Goal: Task Accomplishment & Management: Complete application form

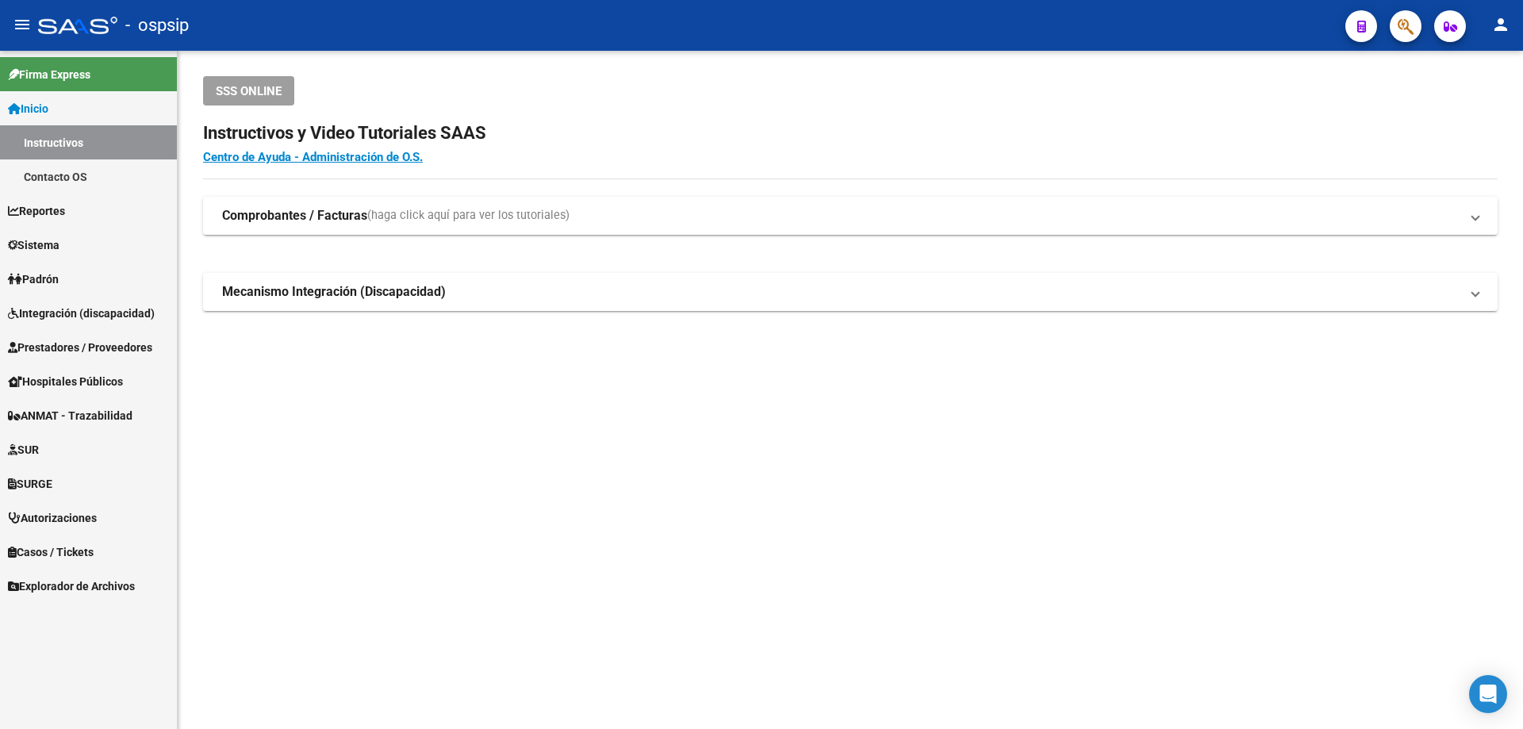
click at [70, 314] on span "Integración (discapacidad)" at bounding box center [81, 313] width 147 height 17
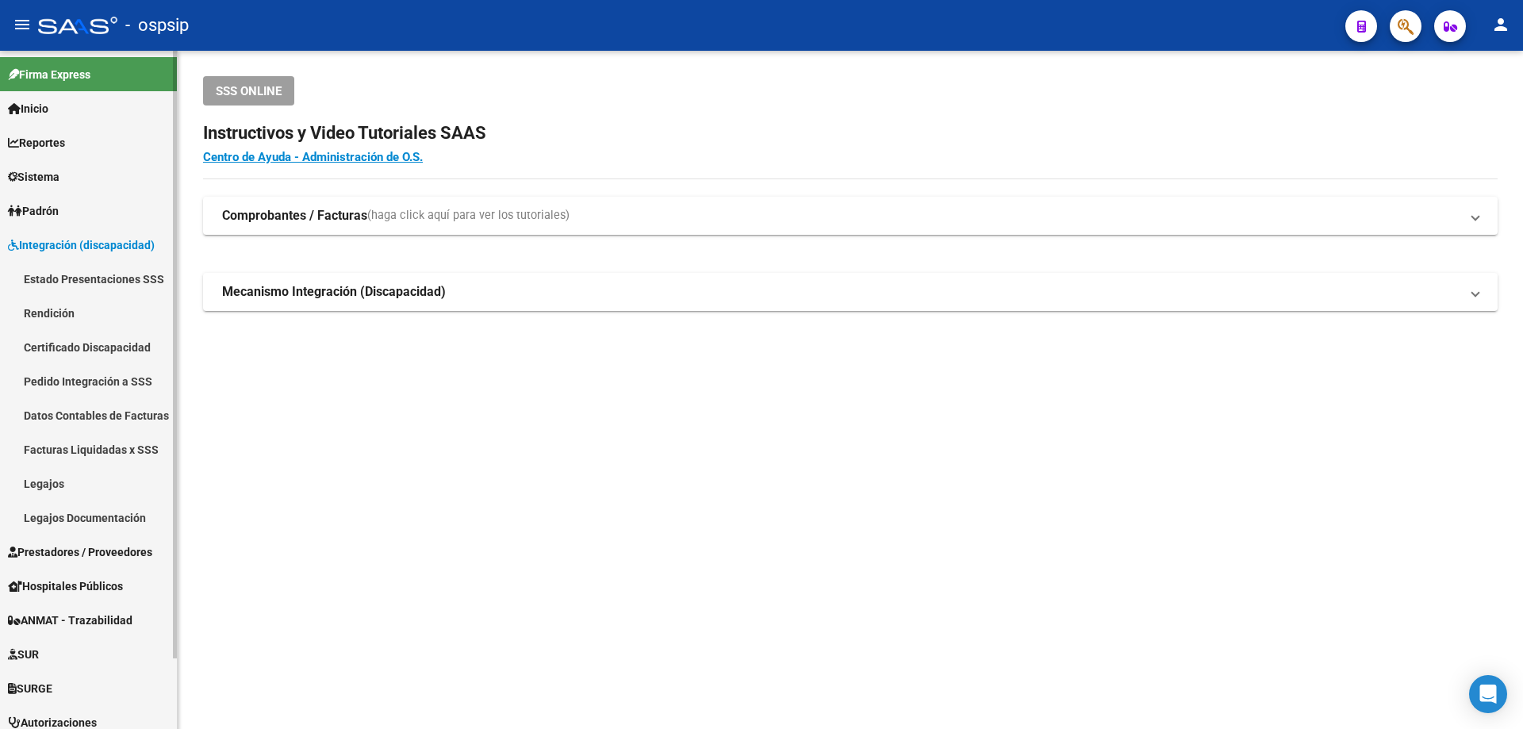
click at [44, 490] on link "Legajos" at bounding box center [88, 484] width 177 height 34
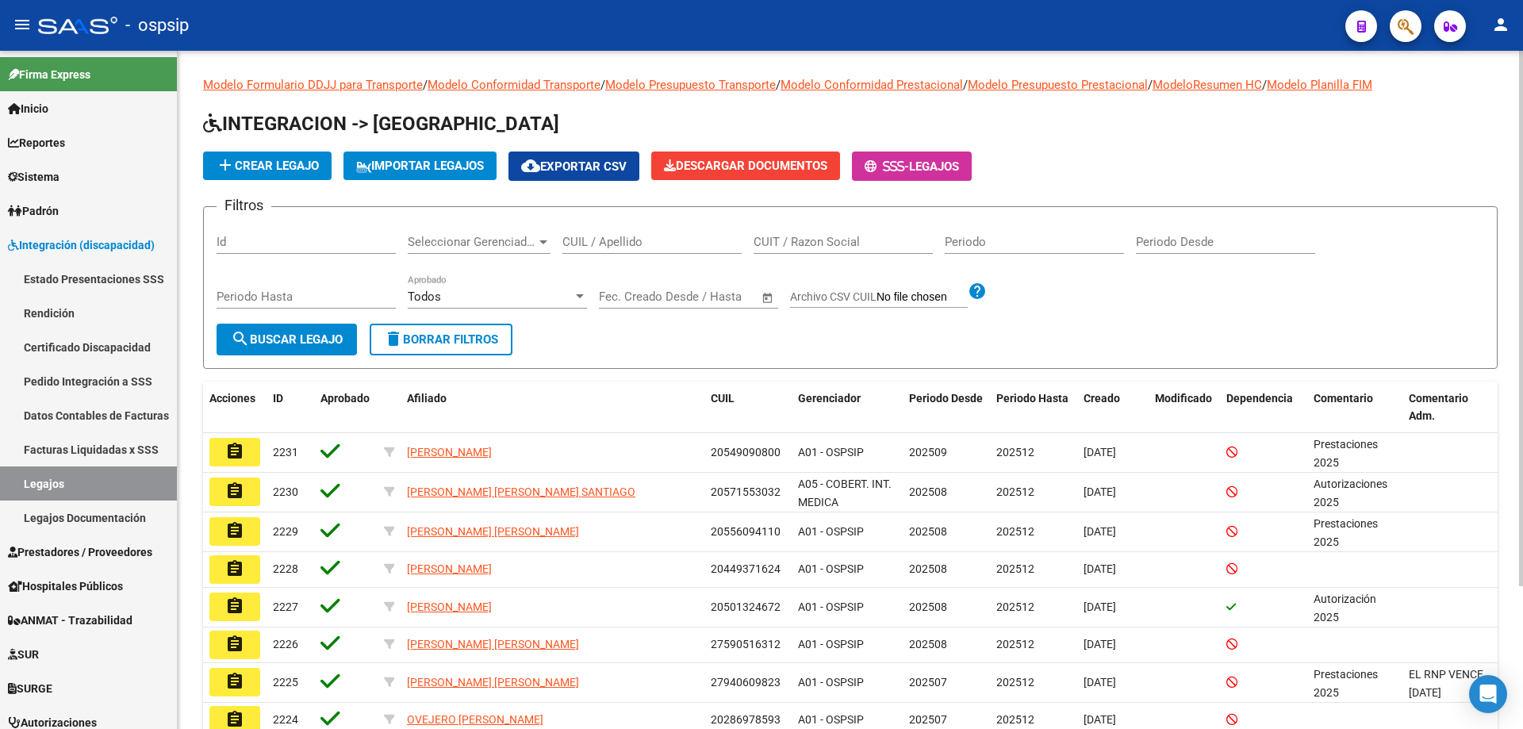
click at [603, 243] on input "CUIL / Apellido" at bounding box center [652, 242] width 179 height 14
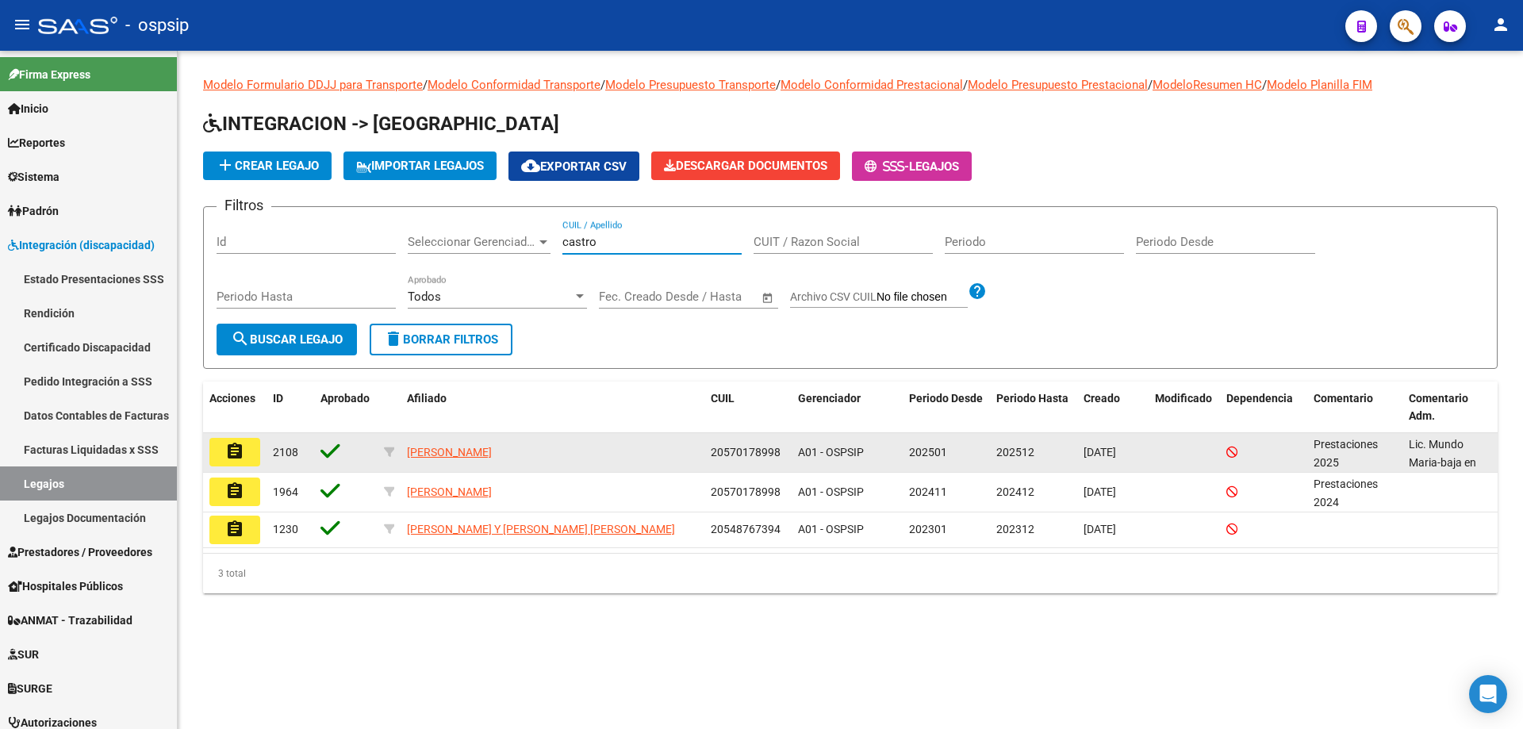
type input "castro"
click at [251, 456] on button "assignment" at bounding box center [234, 452] width 51 height 29
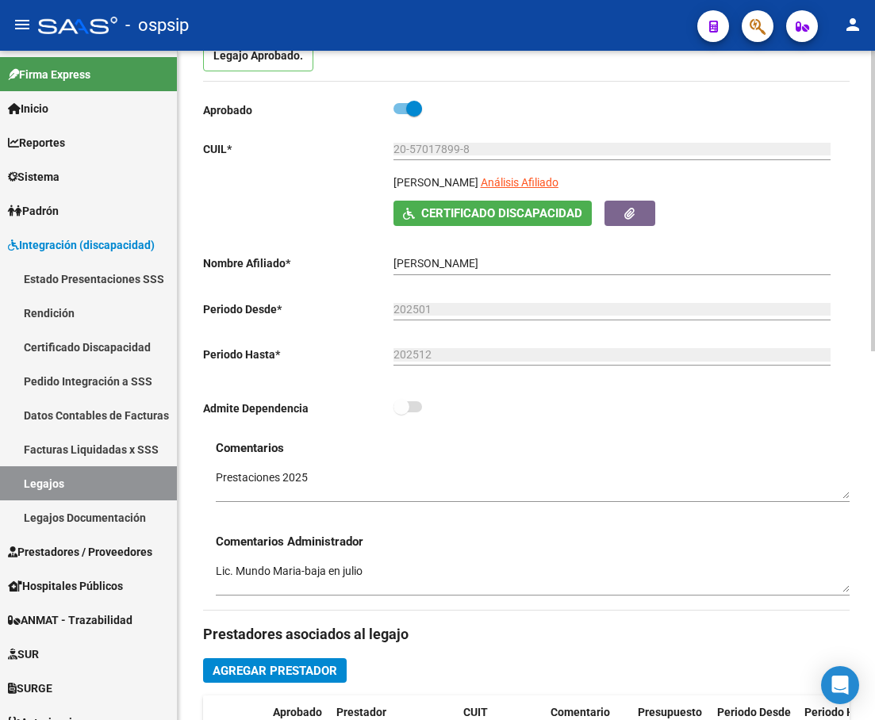
scroll to position [397, 0]
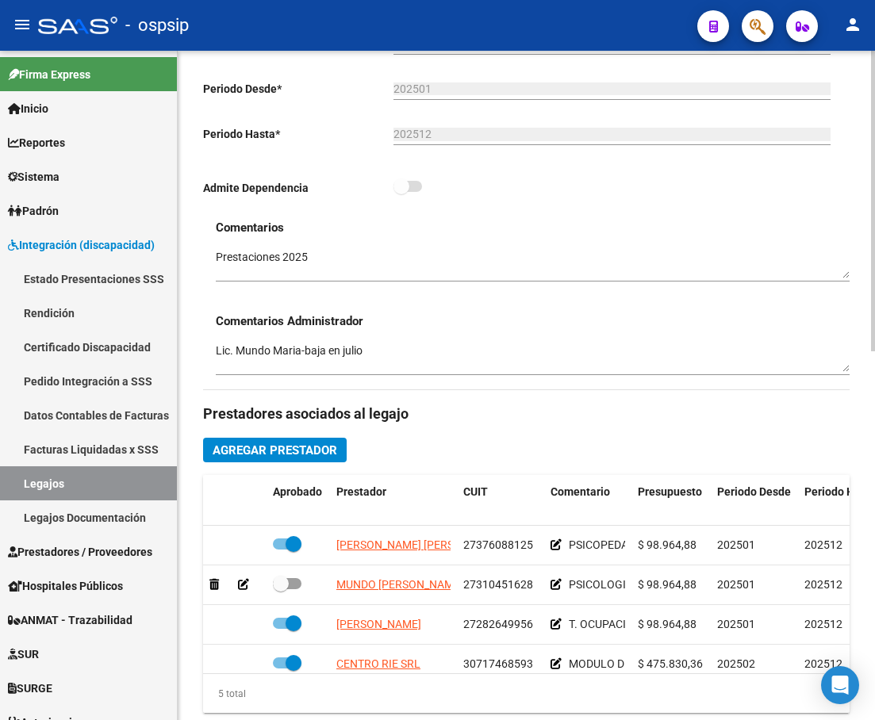
click at [302, 451] on span "Agregar Prestador" at bounding box center [275, 451] width 125 height 14
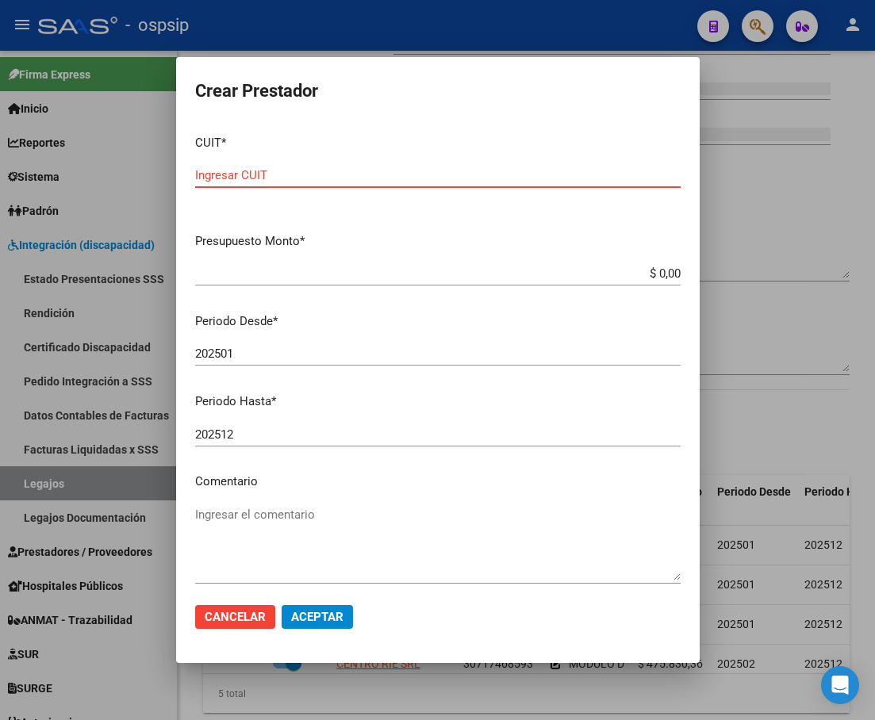
click at [250, 178] on input "Ingresar CUIT" at bounding box center [438, 175] width 486 height 14
type input "27-22426549-8"
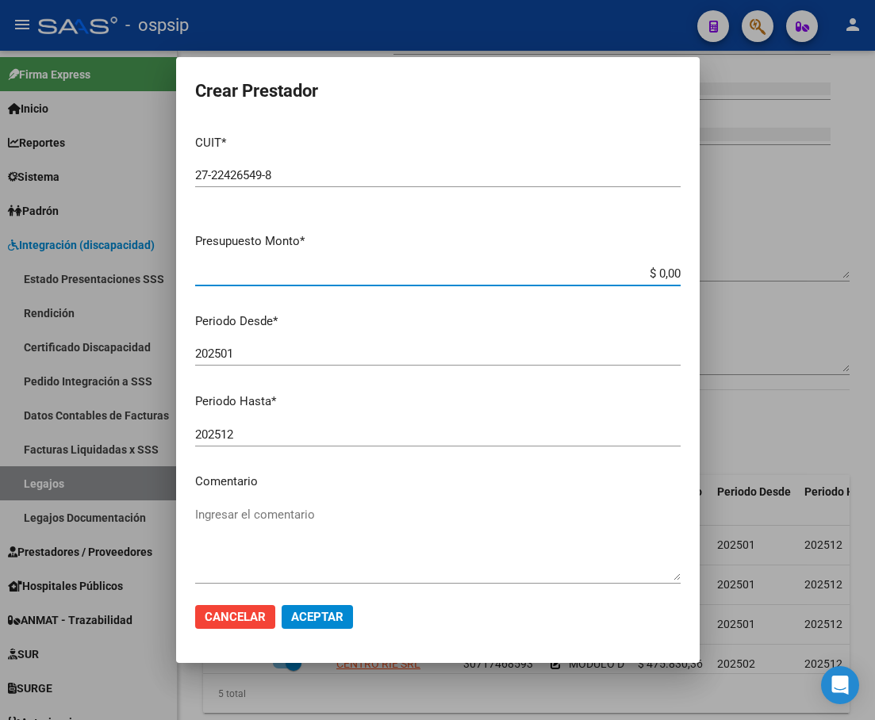
click at [667, 273] on input "$ 0,00" at bounding box center [438, 274] width 486 height 14
type input "$ 98.964,88"
click at [271, 357] on input "202501" at bounding box center [438, 354] width 486 height 14
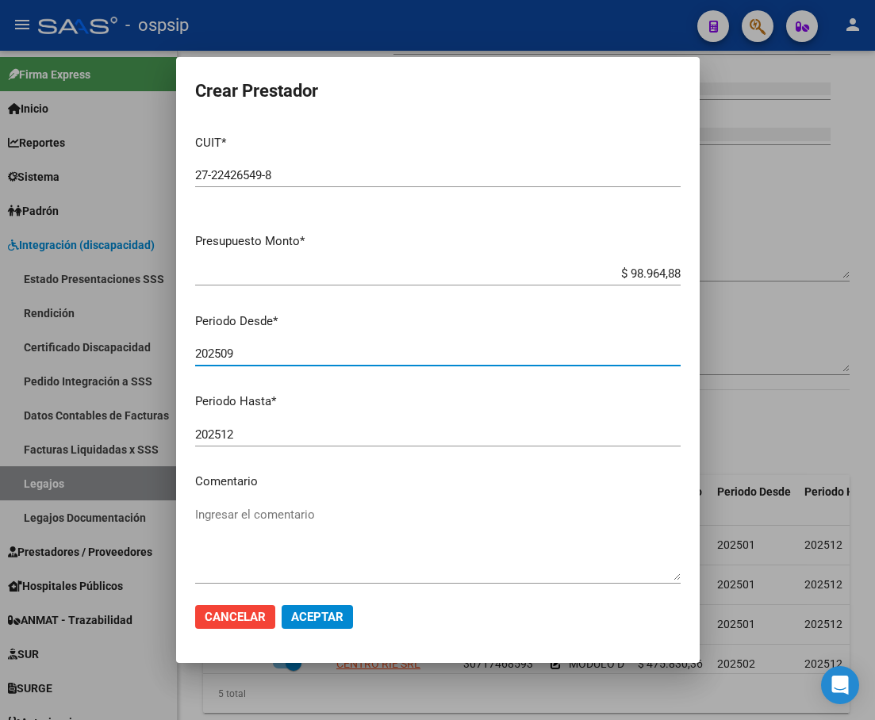
type input "202509"
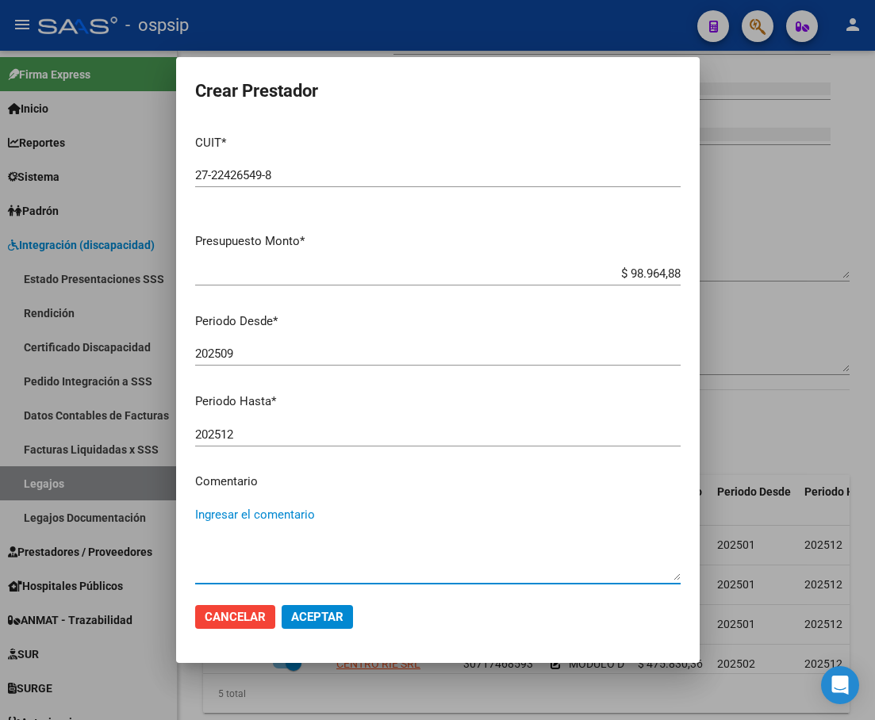
click at [295, 544] on textarea "Ingresar el comentario" at bounding box center [438, 543] width 486 height 75
type textarea "PSICOLOGIA-[DATE] Y [DATE] 11 HS"
click at [338, 619] on span "Aceptar" at bounding box center [317, 617] width 52 height 14
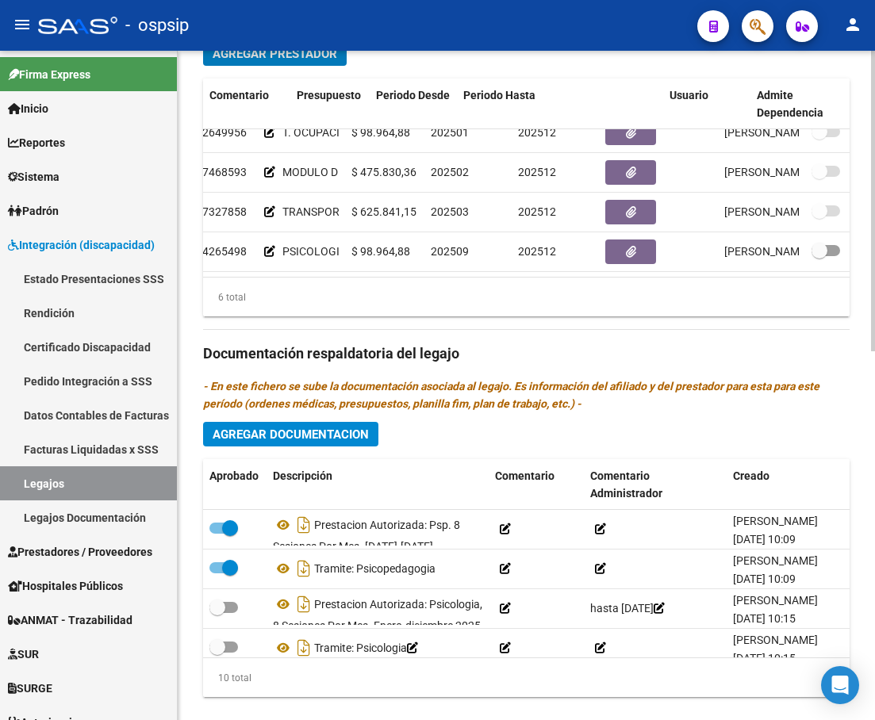
scroll to position [108, 341]
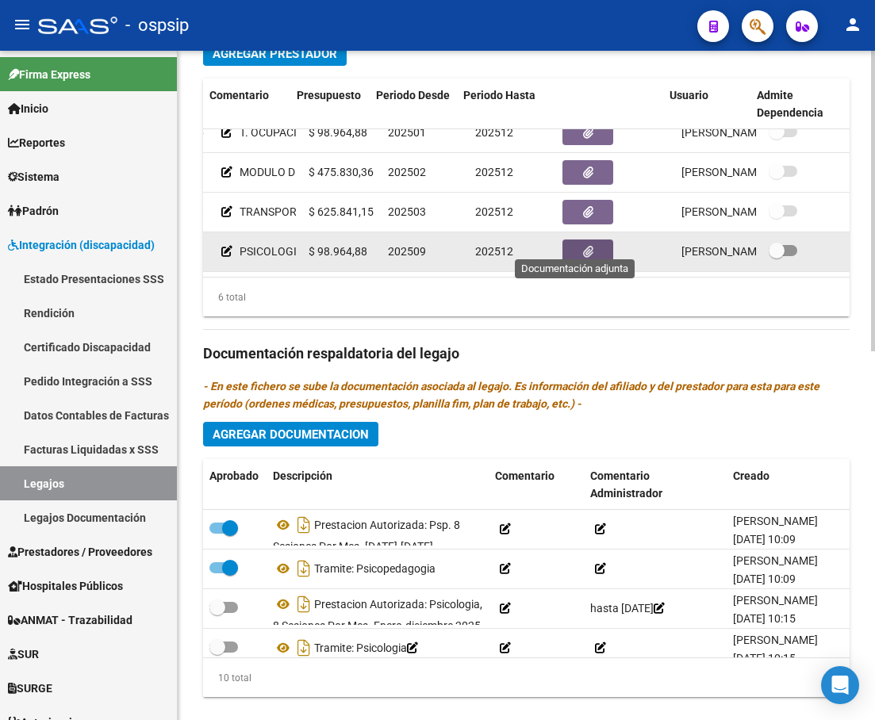
click at [564, 240] on button "button" at bounding box center [588, 252] width 51 height 25
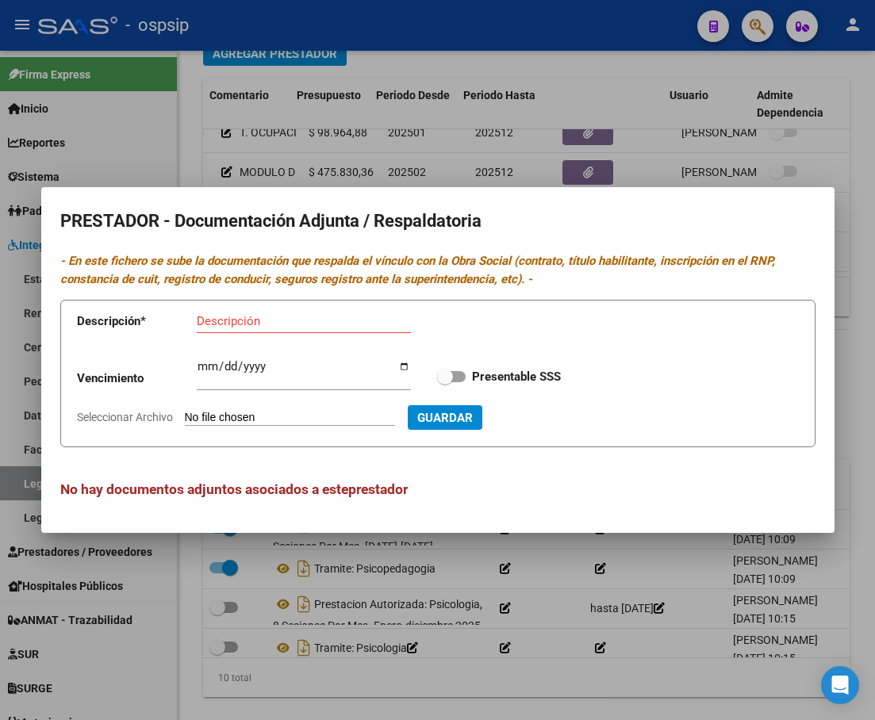
drag, startPoint x: 477, startPoint y: 343, endPoint x: 291, endPoint y: 328, distance: 186.2
click at [477, 342] on form "Descripción * Descripción Vencimiento Ingresar vencimiento Presentable SSS Sele…" at bounding box center [437, 374] width 755 height 148
click at [286, 323] on input "Descripción" at bounding box center [304, 321] width 214 height 14
type input "CBU"
click at [262, 417] on input "Seleccionar Archivo" at bounding box center [290, 418] width 210 height 15
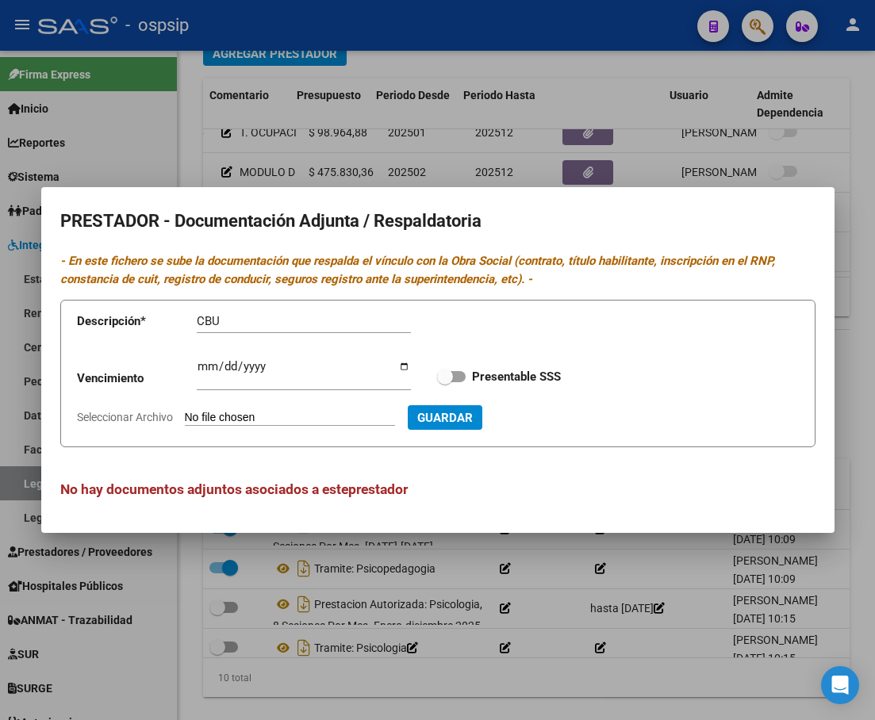
type input "C:\fakepath\CBU-PSICO.pdf"
click at [554, 418] on span "Guardar" at bounding box center [531, 418] width 56 height 14
checkbox input "true"
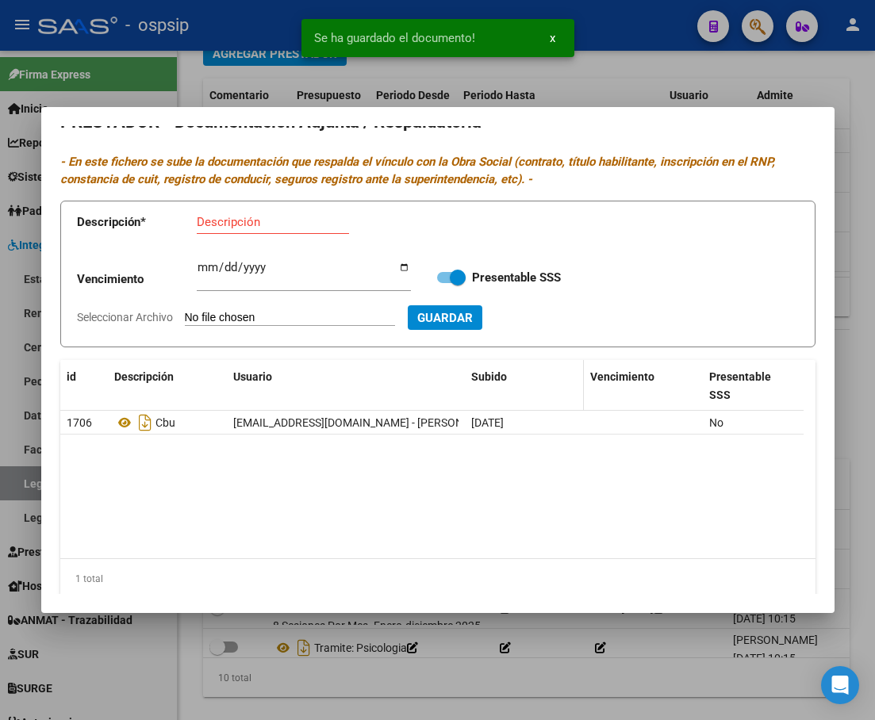
scroll to position [36, 0]
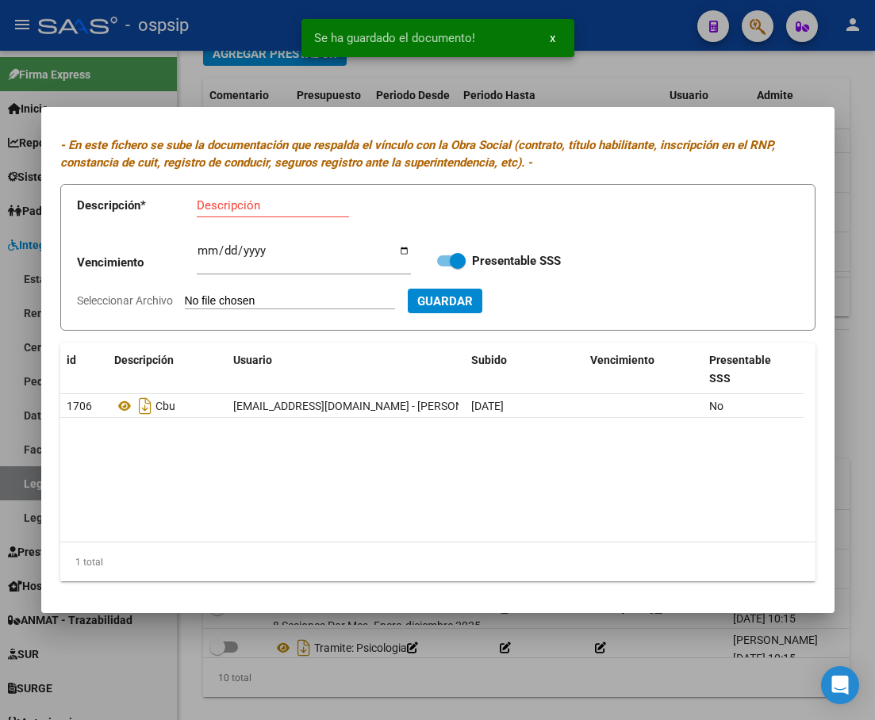
click at [843, 171] on div at bounding box center [437, 360] width 875 height 720
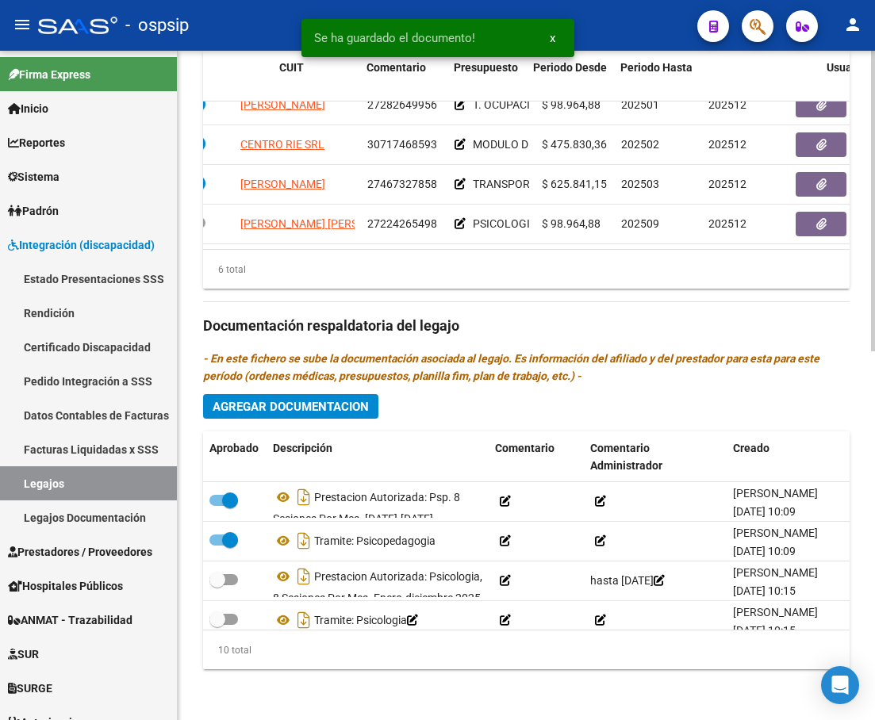
scroll to position [108, 0]
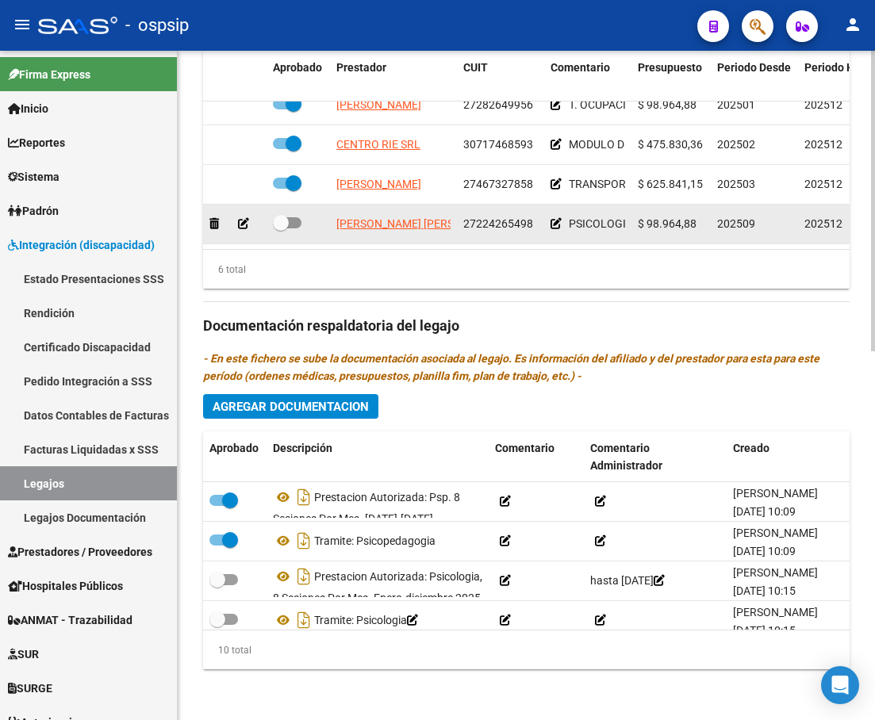
click at [294, 217] on span at bounding box center [287, 222] width 29 height 11
click at [281, 229] on input "checkbox" at bounding box center [280, 229] width 1 height 1
checkbox input "true"
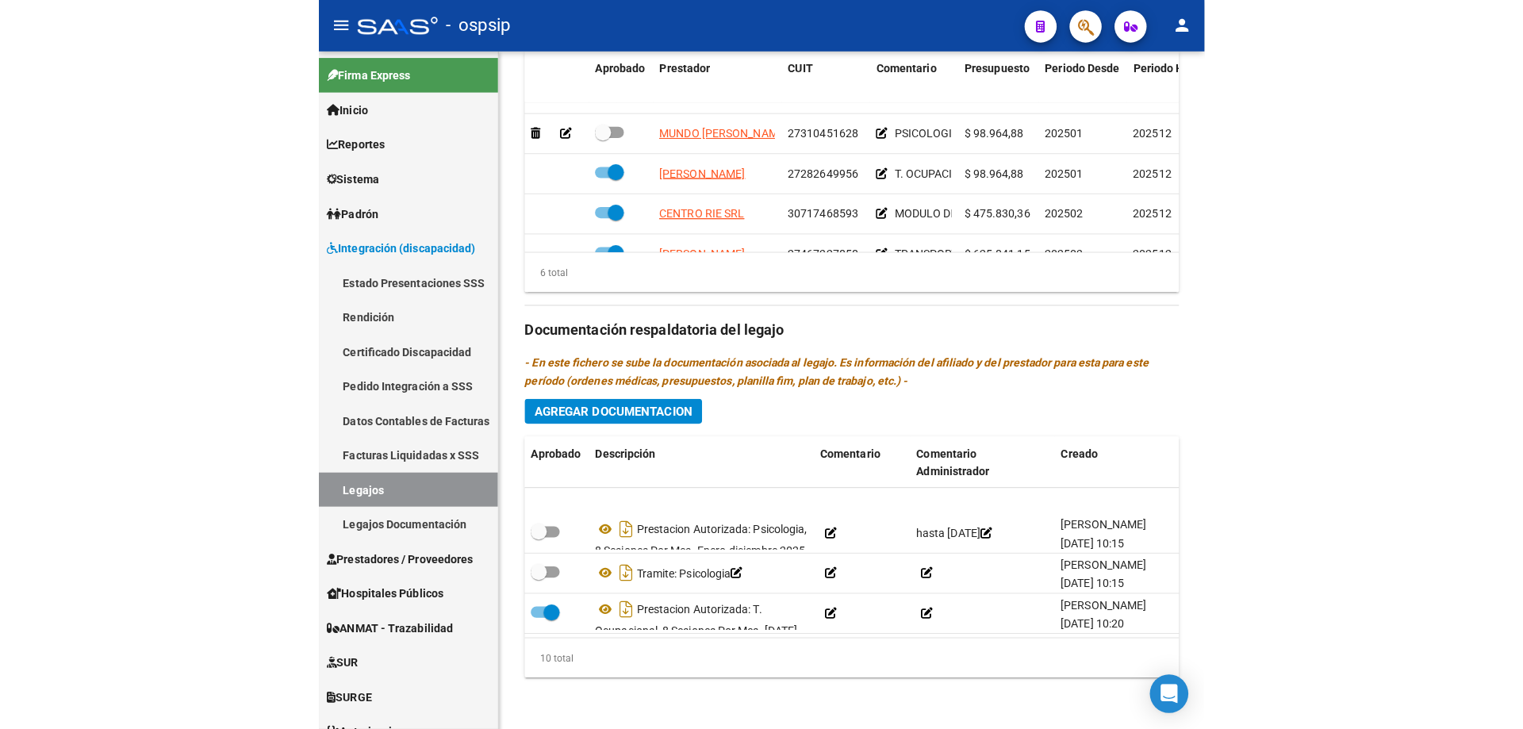
scroll to position [79, 0]
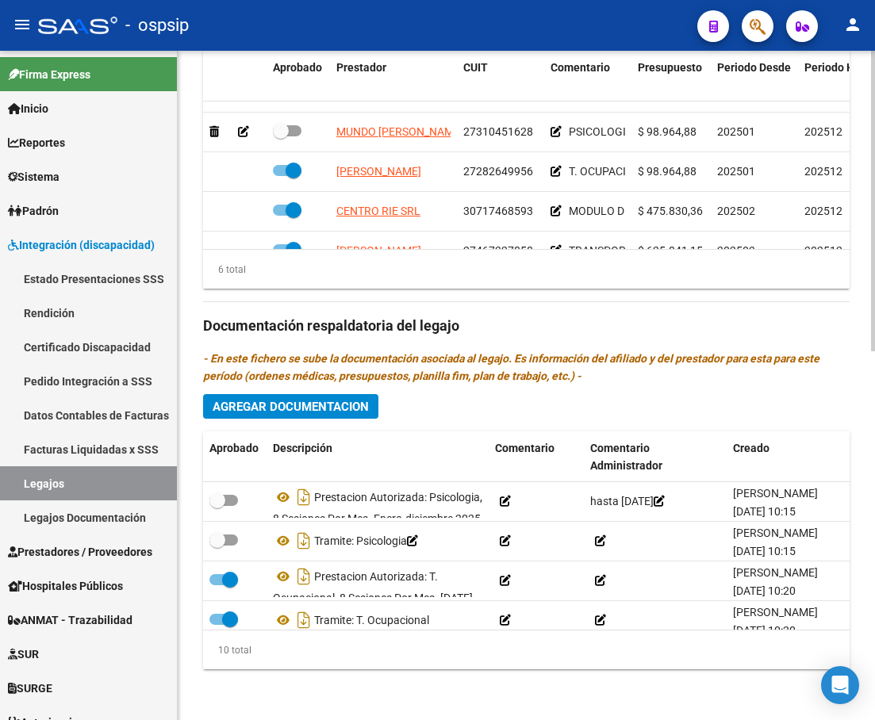
click at [302, 407] on span "Agregar Documentacion" at bounding box center [291, 407] width 156 height 14
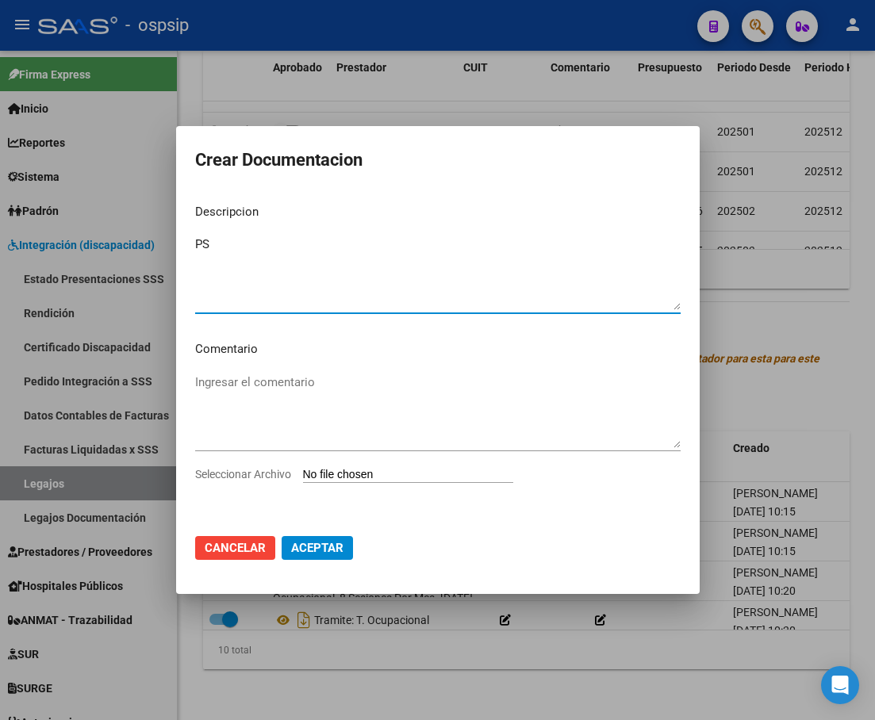
type textarea "P"
type textarea "TRAMITE: PSICOLOGIA"
click at [375, 472] on input "Seleccionar Archivo" at bounding box center [408, 475] width 210 height 15
type input "C:\fakepath\[PERSON_NAME]-CAMBIO DE PSICO (1).pdf"
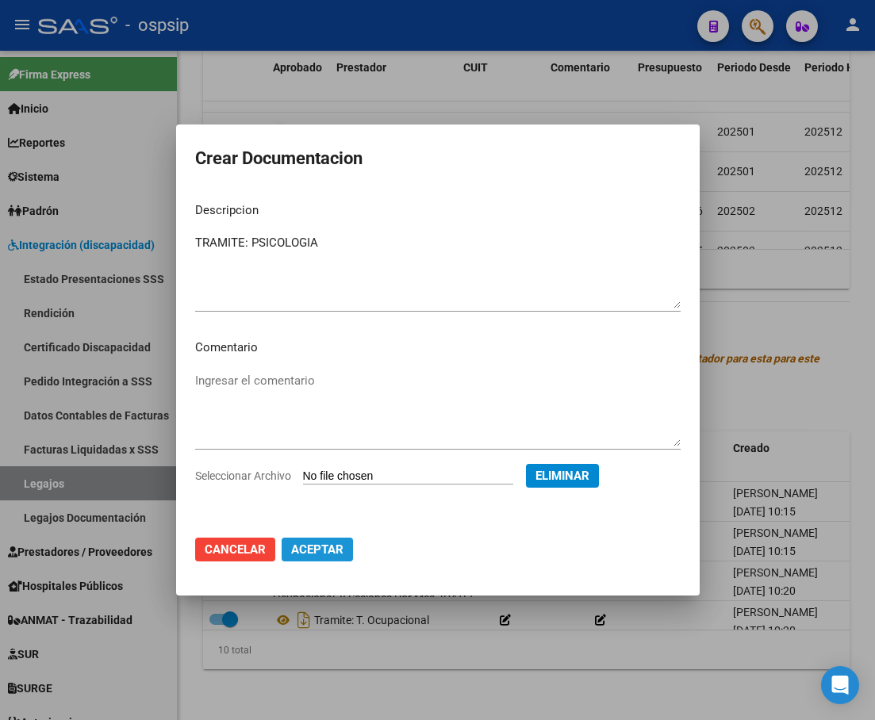
click at [328, 554] on span "Aceptar" at bounding box center [317, 550] width 52 height 14
checkbox input "true"
checkbox input "false"
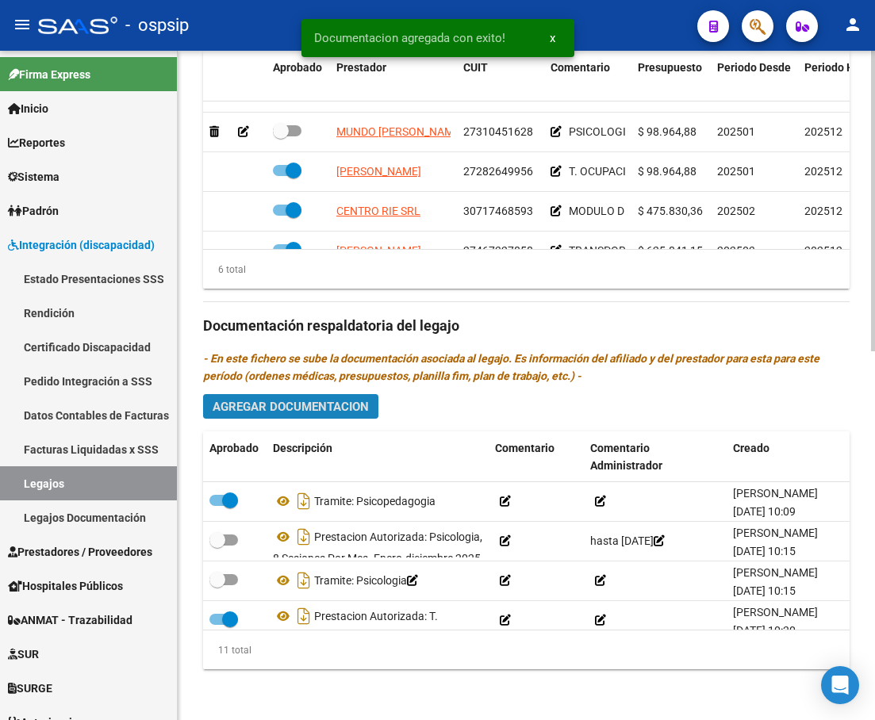
click at [261, 409] on span "Agregar Documentacion" at bounding box center [291, 407] width 156 height 14
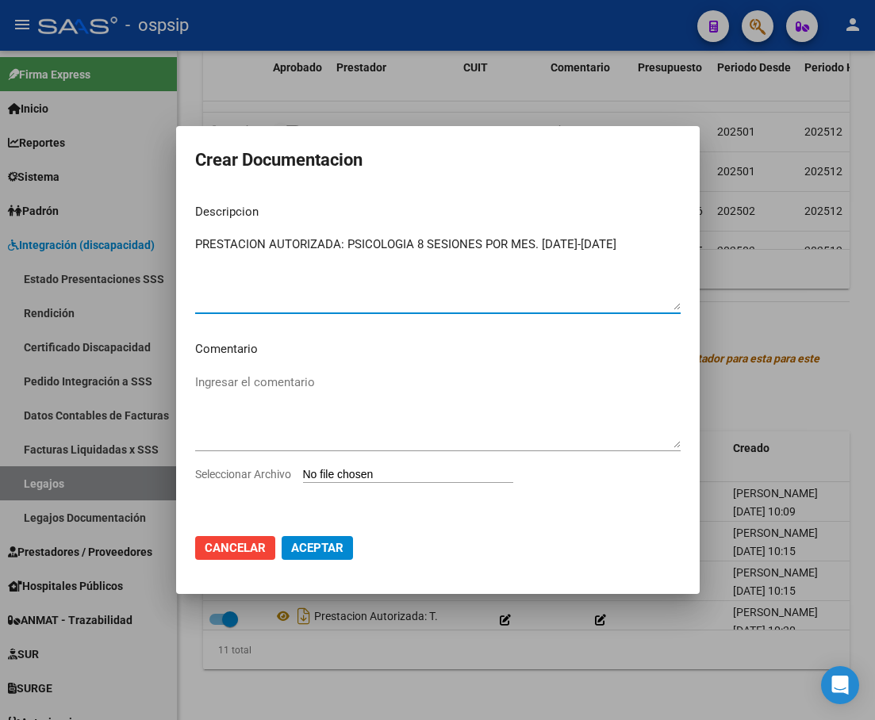
type textarea "PRESTACION AUTORIZADA: PSICOLOGIA 8 SESIONES POR MES. [DATE]-[DATE]"
click at [356, 472] on input "Seleccionar Archivo" at bounding box center [408, 475] width 210 height 15
type input "C:\fakepath\[PERSON_NAME] PSICOLOGIA AUTORIZACION 2025 SEGUN RESOLUCION 360 22 …"
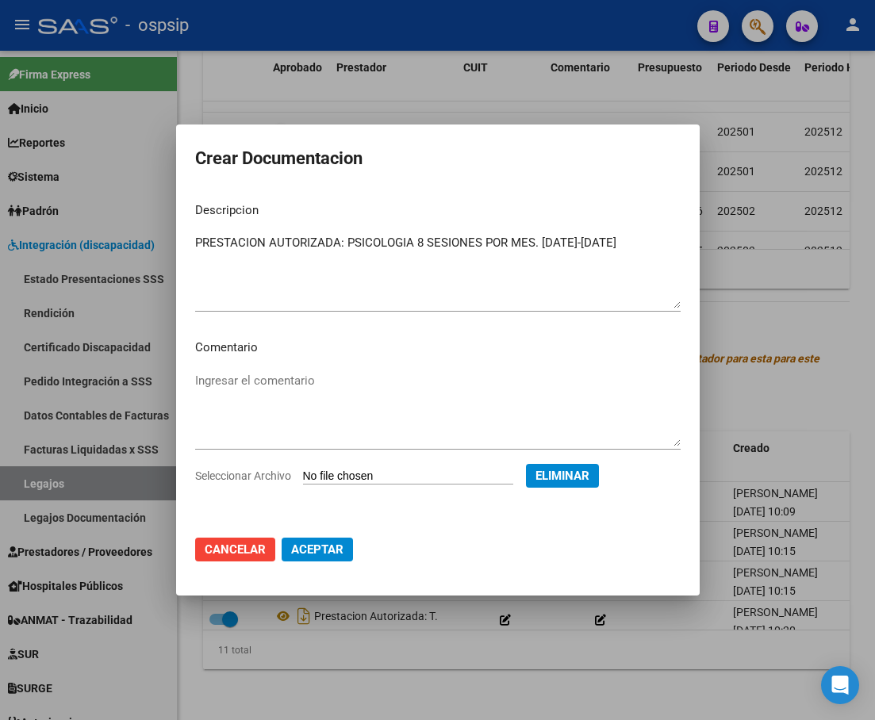
click at [321, 556] on span "Aceptar" at bounding box center [317, 550] width 52 height 14
checkbox input "true"
checkbox input "false"
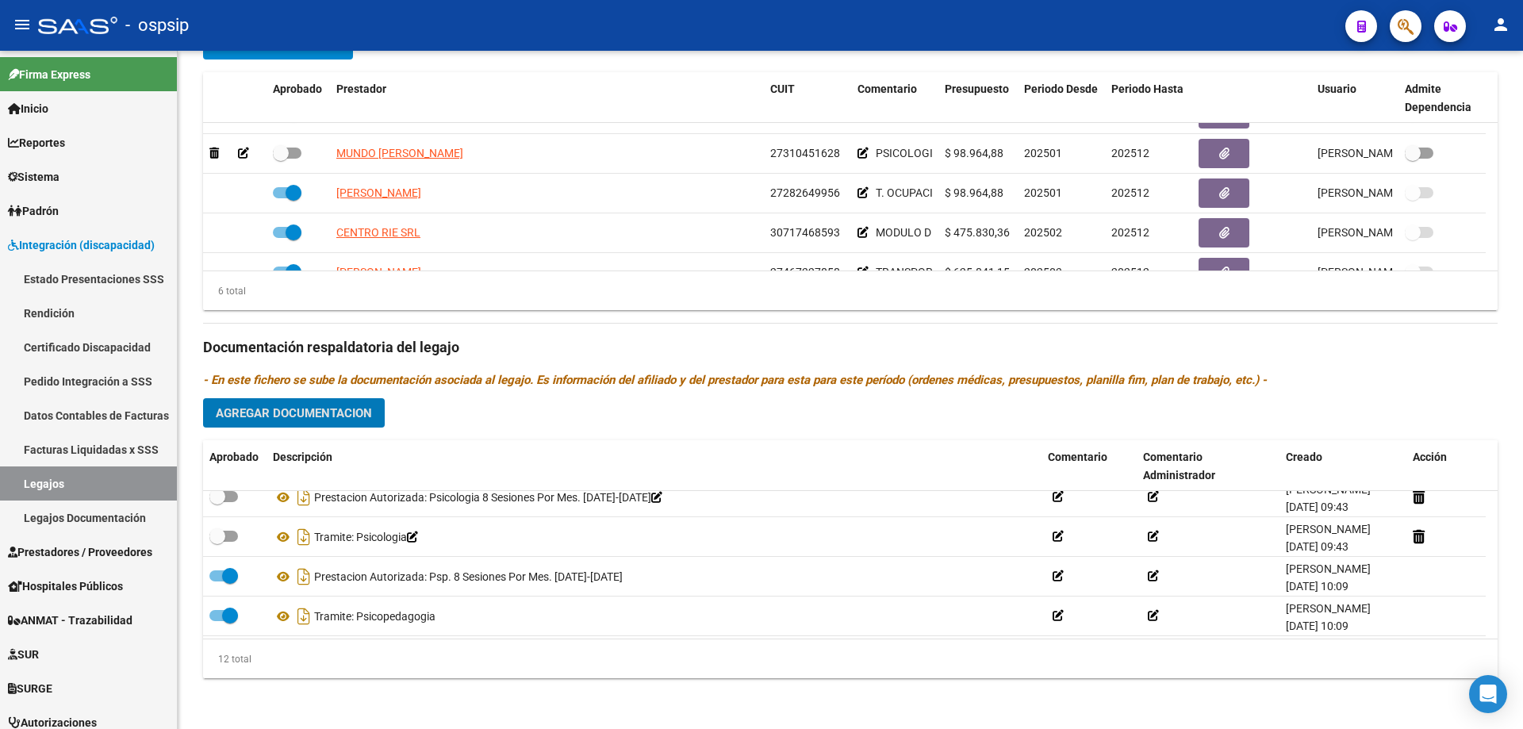
scroll to position [0, 0]
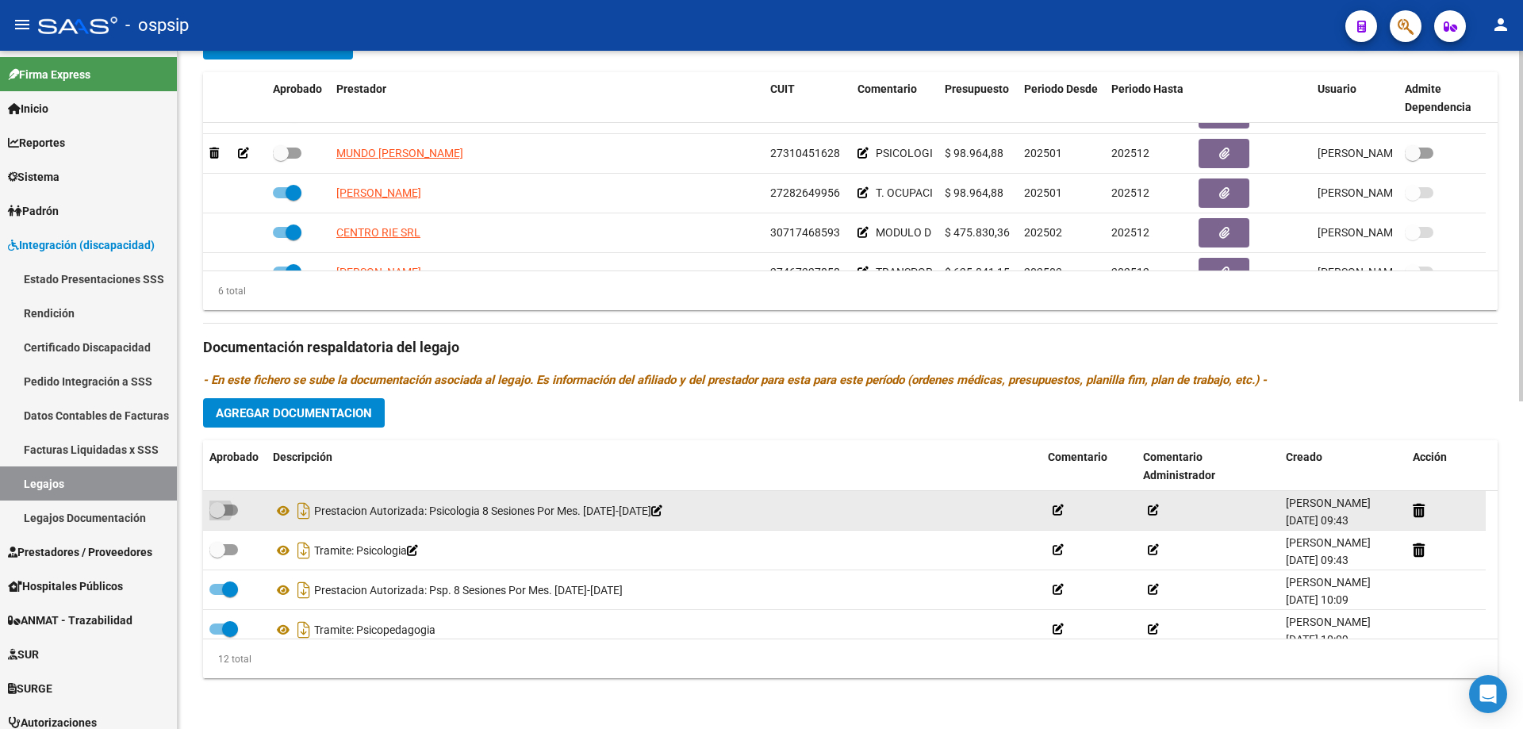
click at [226, 505] on span at bounding box center [223, 510] width 29 height 11
click at [217, 516] on input "checkbox" at bounding box center [217, 516] width 1 height 1
checkbox input "true"
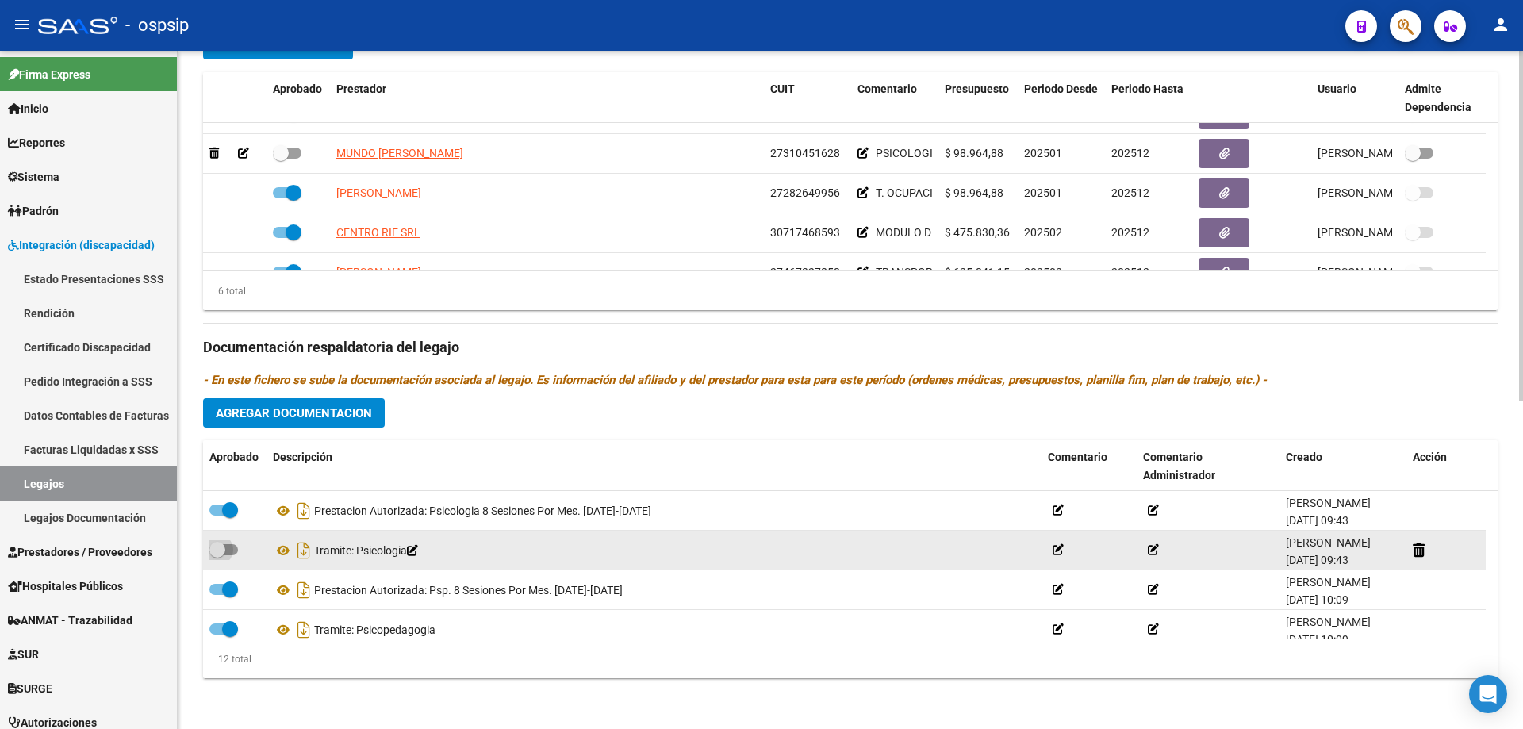
click at [232, 547] on span at bounding box center [223, 549] width 29 height 11
click at [217, 555] on input "checkbox" at bounding box center [217, 555] width 1 height 1
checkbox input "true"
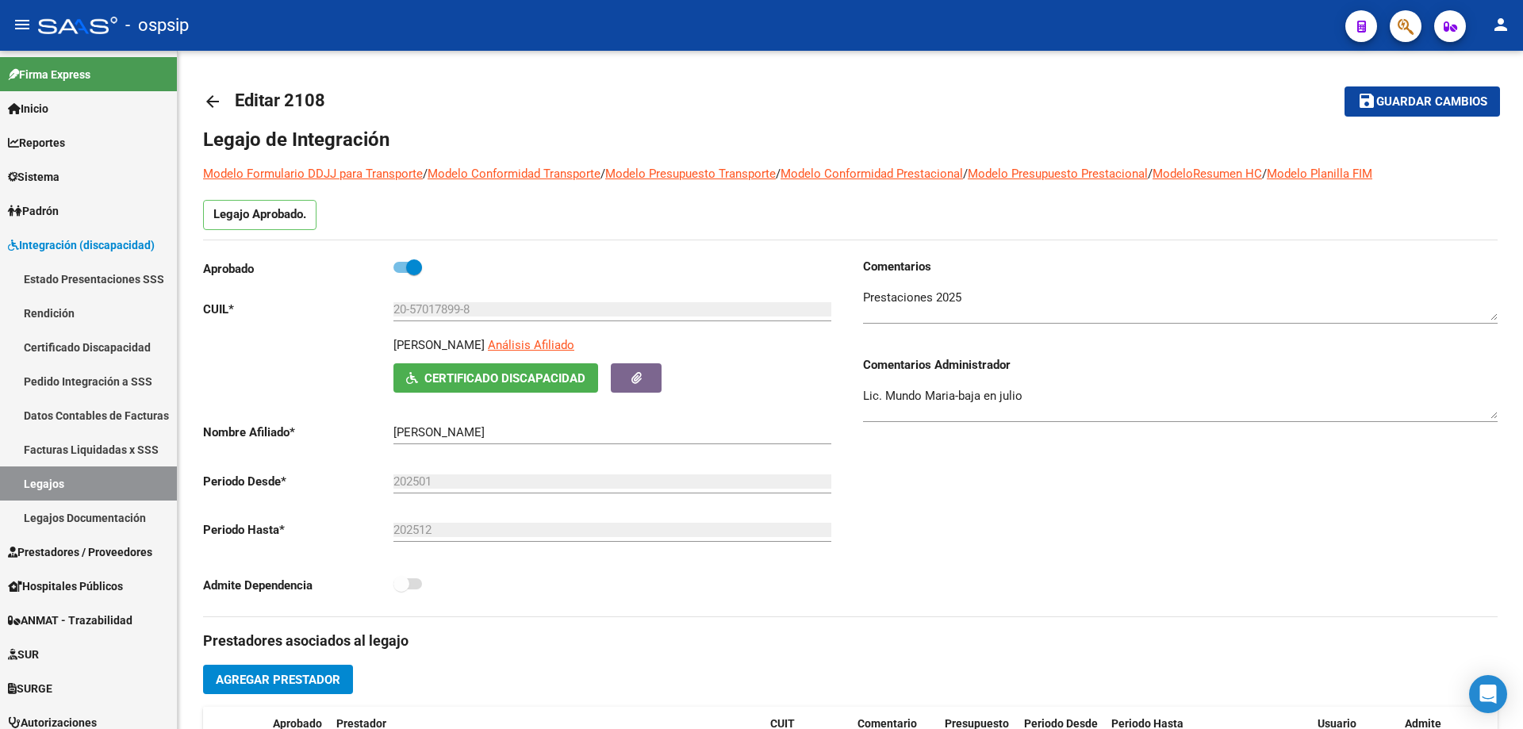
click at [1378, 101] on span "Guardar cambios" at bounding box center [1432, 102] width 111 height 14
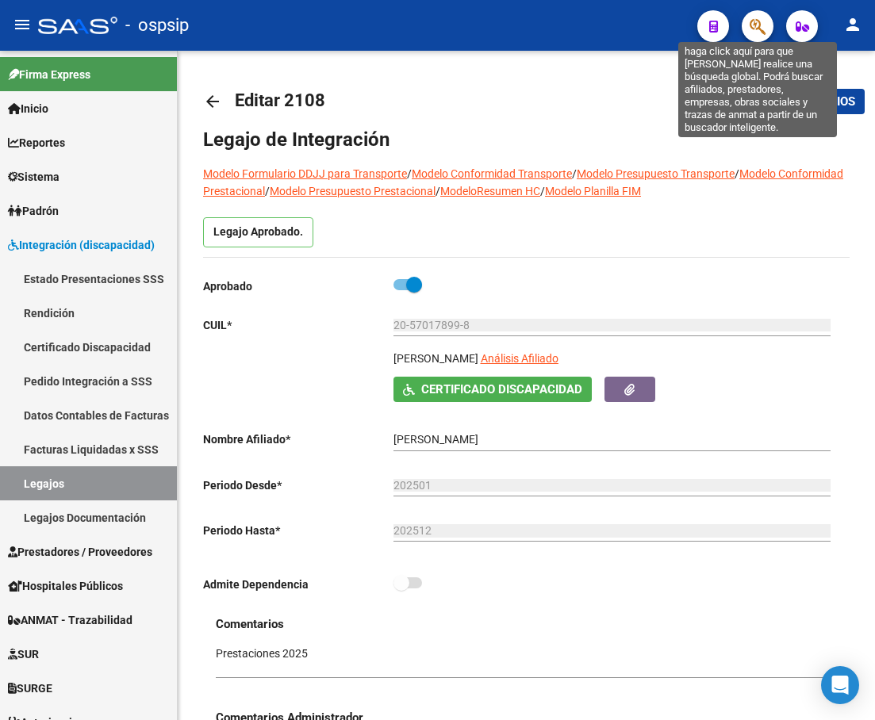
click at [755, 21] on icon "button" at bounding box center [758, 26] width 16 height 18
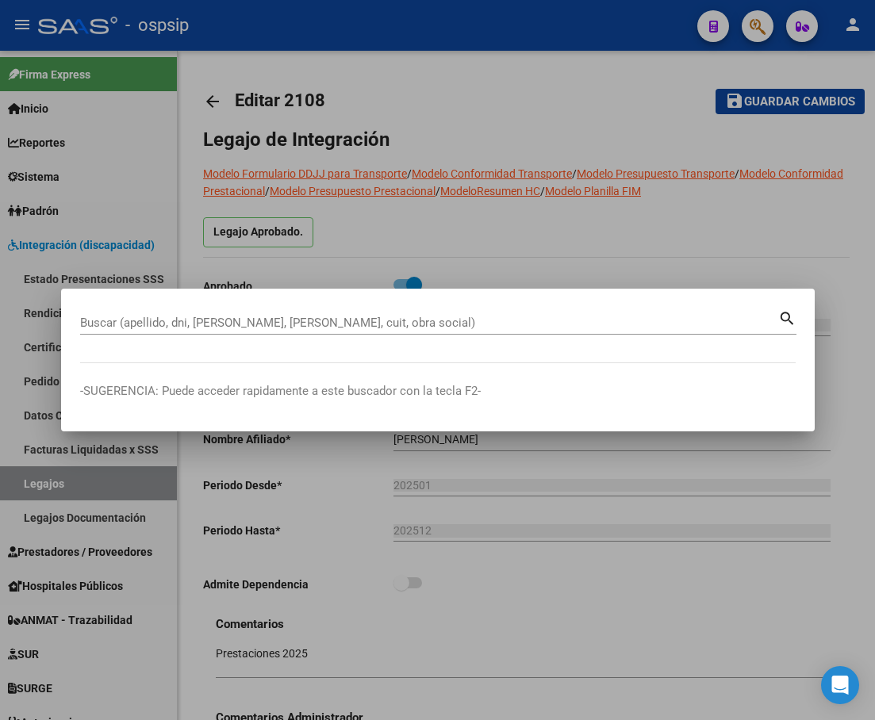
click at [232, 326] on input "Buscar (apellido, dni, [PERSON_NAME], [PERSON_NAME], cuit, obra social)" at bounding box center [429, 323] width 698 height 14
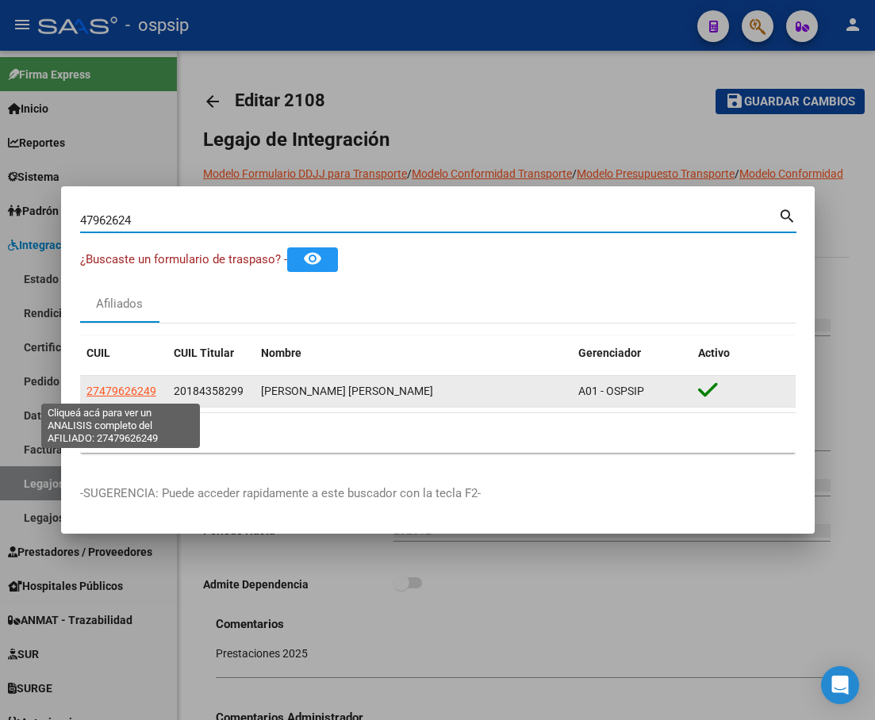
click at [138, 396] on span "27479626249" at bounding box center [121, 391] width 70 height 13
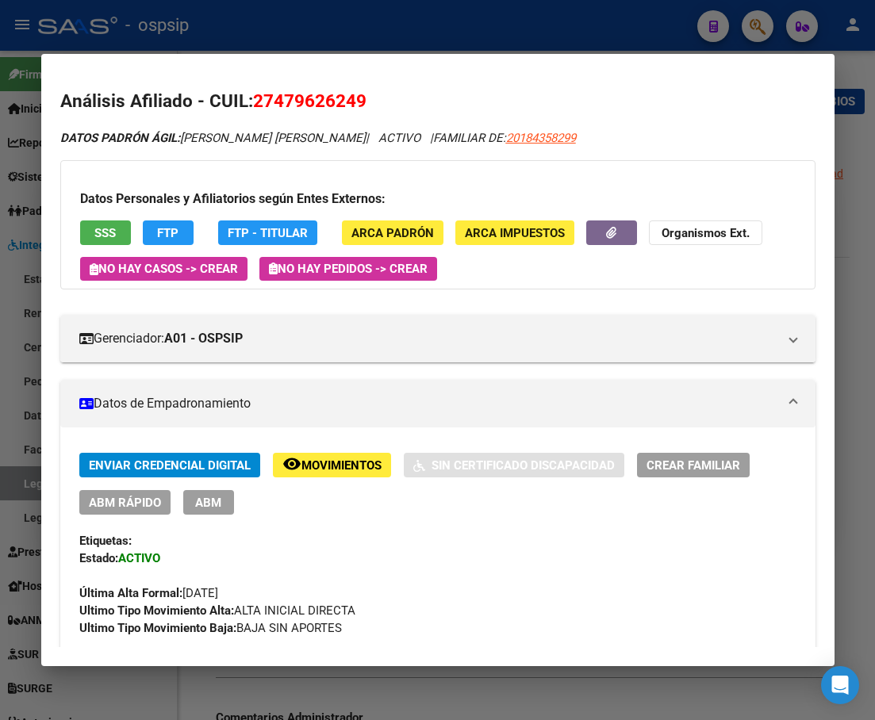
click at [857, 72] on div at bounding box center [437, 360] width 875 height 720
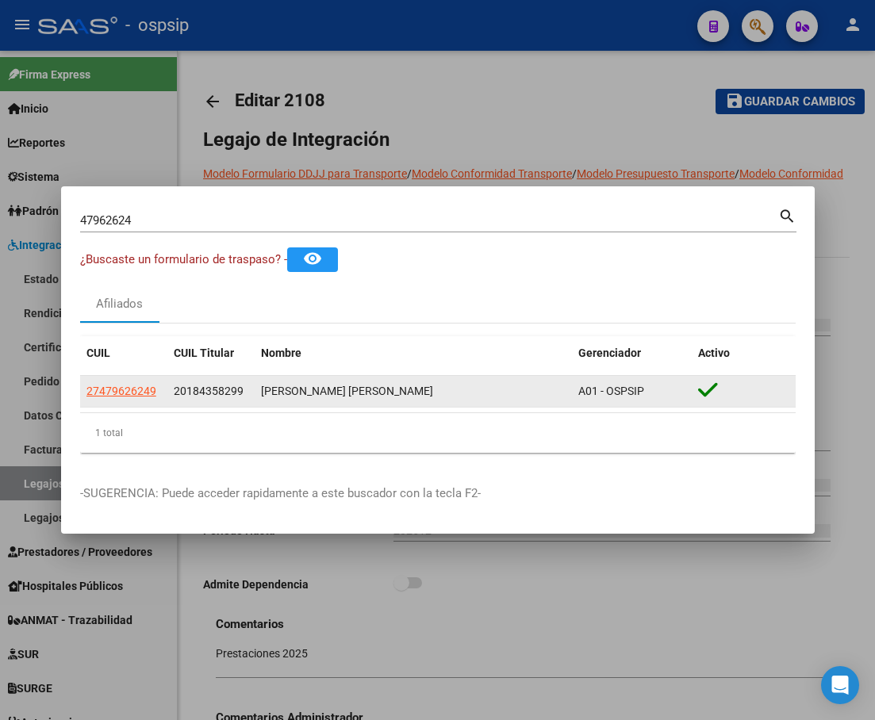
drag, startPoint x: 156, startPoint y: 390, endPoint x: 80, endPoint y: 394, distance: 76.3
click at [80, 394] on datatable-body-cell "27479626249" at bounding box center [123, 391] width 87 height 31
copy span "27479626249"
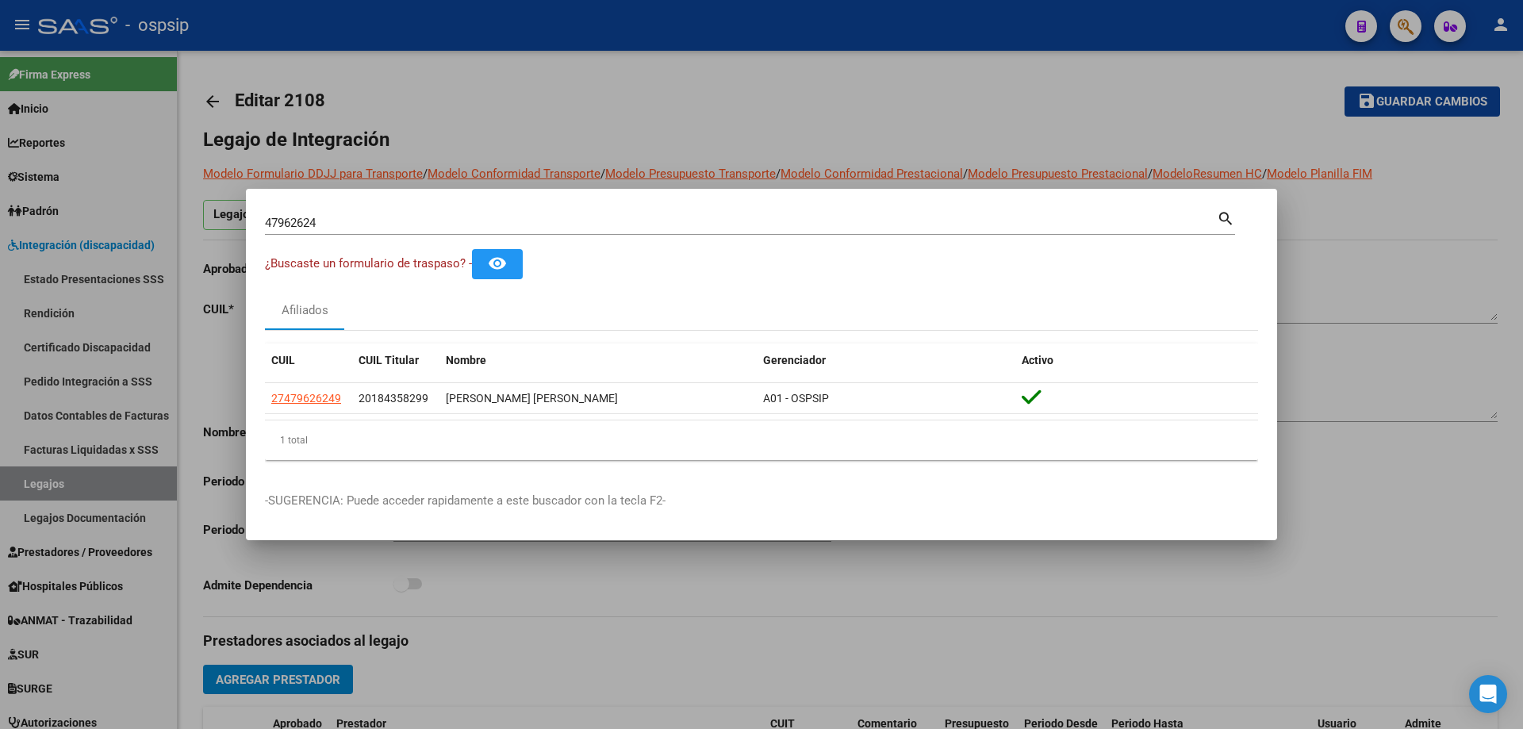
drag, startPoint x: 340, startPoint y: 225, endPoint x: 133, endPoint y: 221, distance: 207.1
click at [141, 221] on div "47962624 Buscar (apellido, dni, cuil, nro traspaso, cuit, obra social) search ¿…" at bounding box center [761, 364] width 1523 height 729
paste input "20557463691"
type input "20557463691"
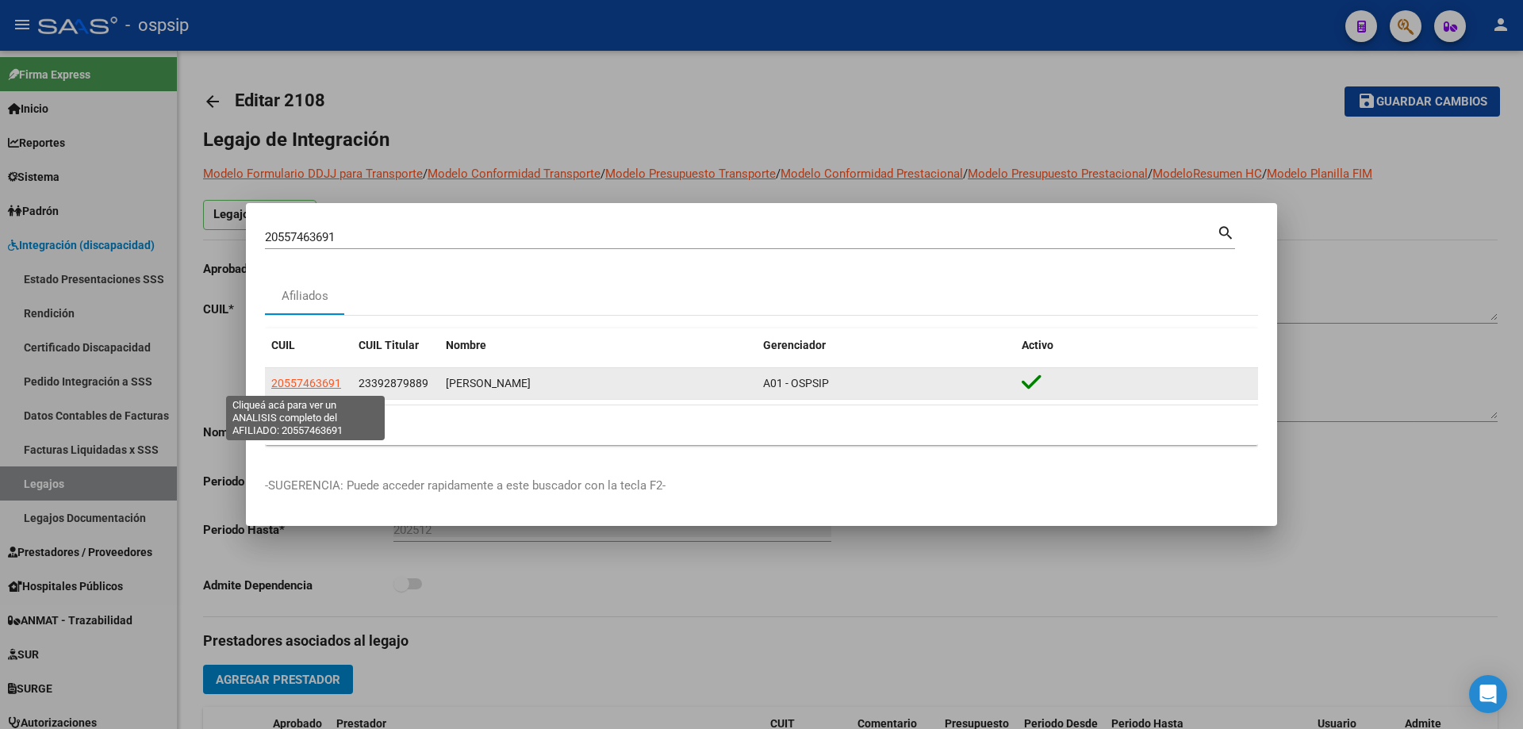
click at [305, 379] on span "20557463691" at bounding box center [306, 383] width 70 height 13
type textarea "20557463691"
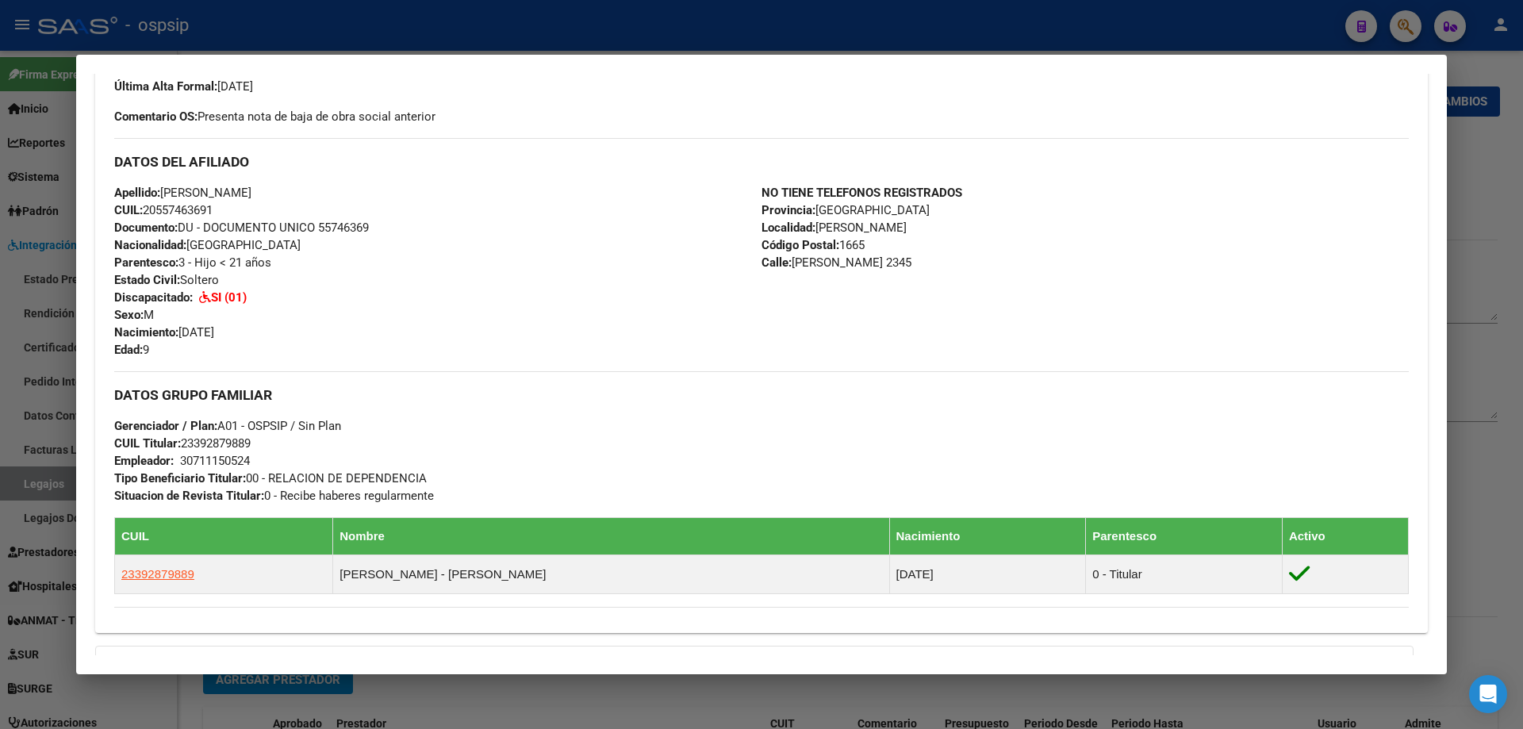
scroll to position [673, 0]
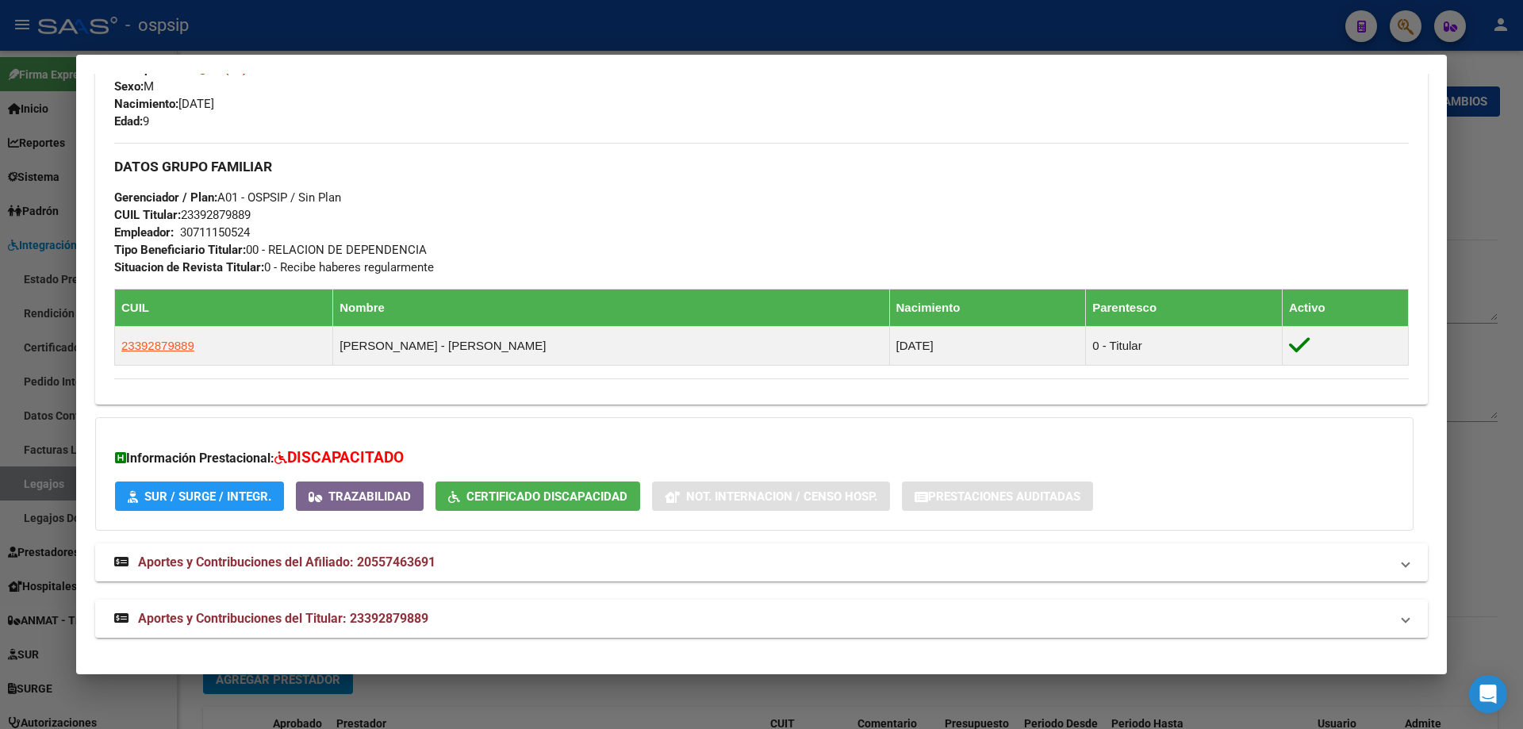
click at [1501, 171] on div at bounding box center [761, 364] width 1523 height 729
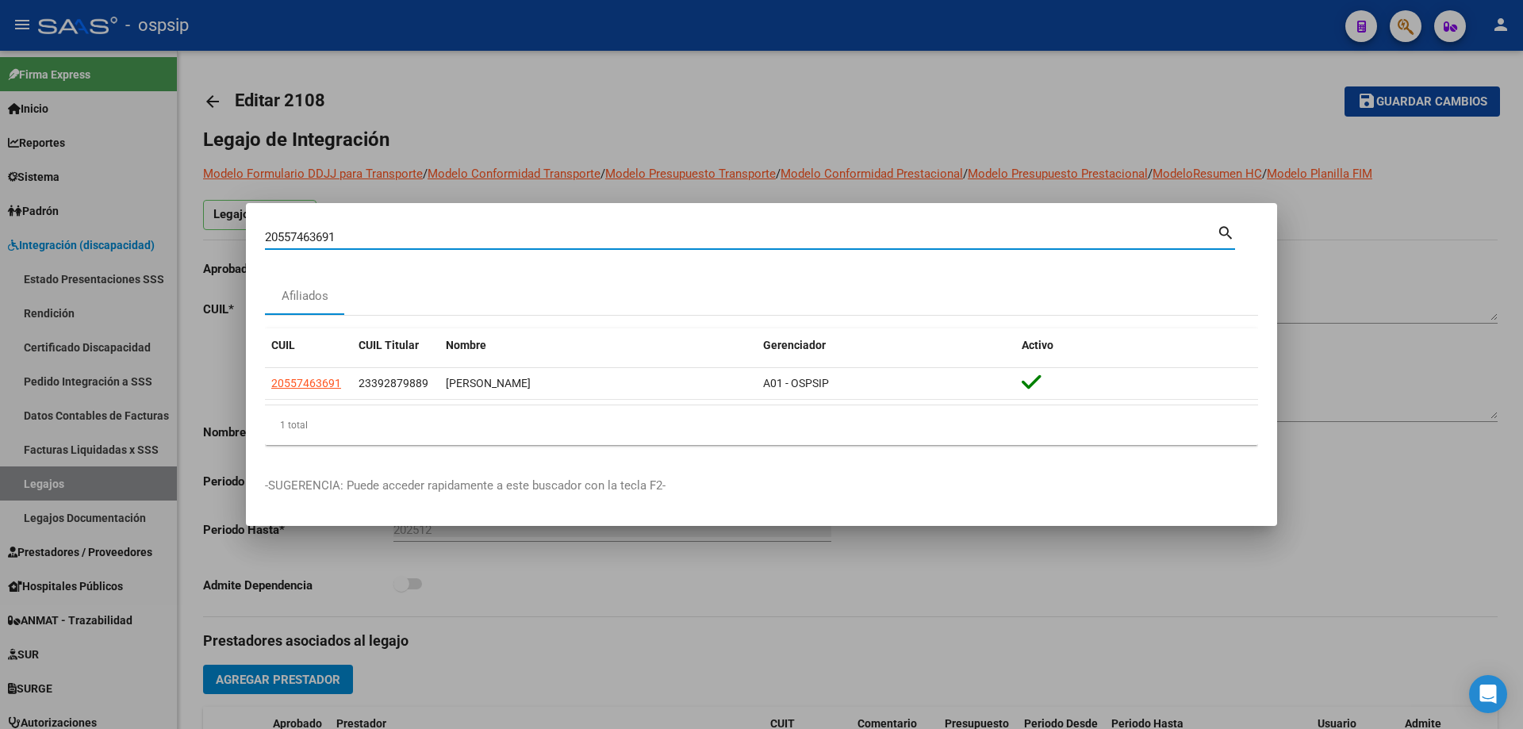
drag, startPoint x: 354, startPoint y: 240, endPoint x: 187, endPoint y: 243, distance: 166.6
click at [187, 243] on div "20557463691 Buscar (apellido, dni, cuil, nro traspaso, cuit, obra social) searc…" at bounding box center [761, 364] width 1523 height 729
click at [28, 494] on div at bounding box center [761, 364] width 1523 height 729
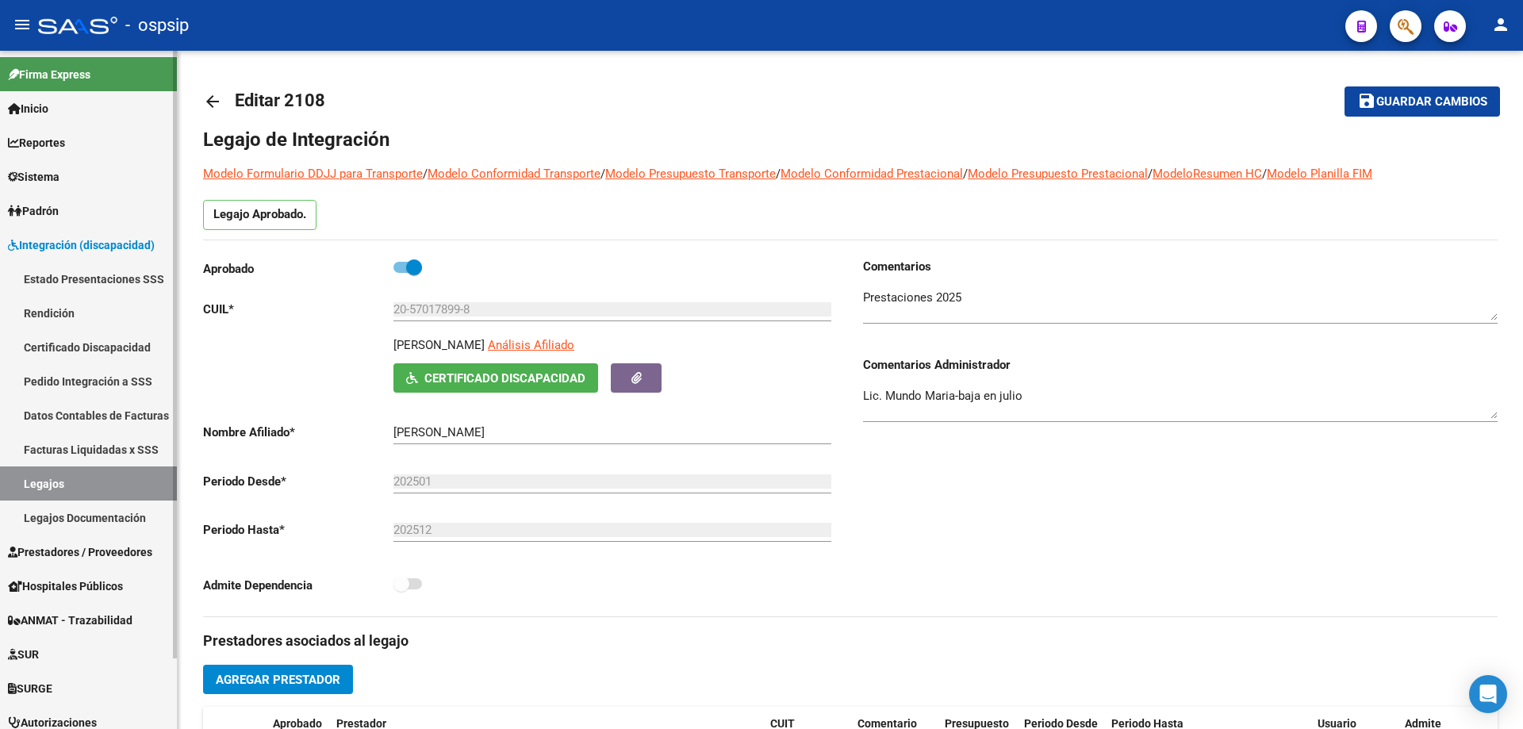
click at [33, 492] on link "Legajos" at bounding box center [88, 484] width 177 height 34
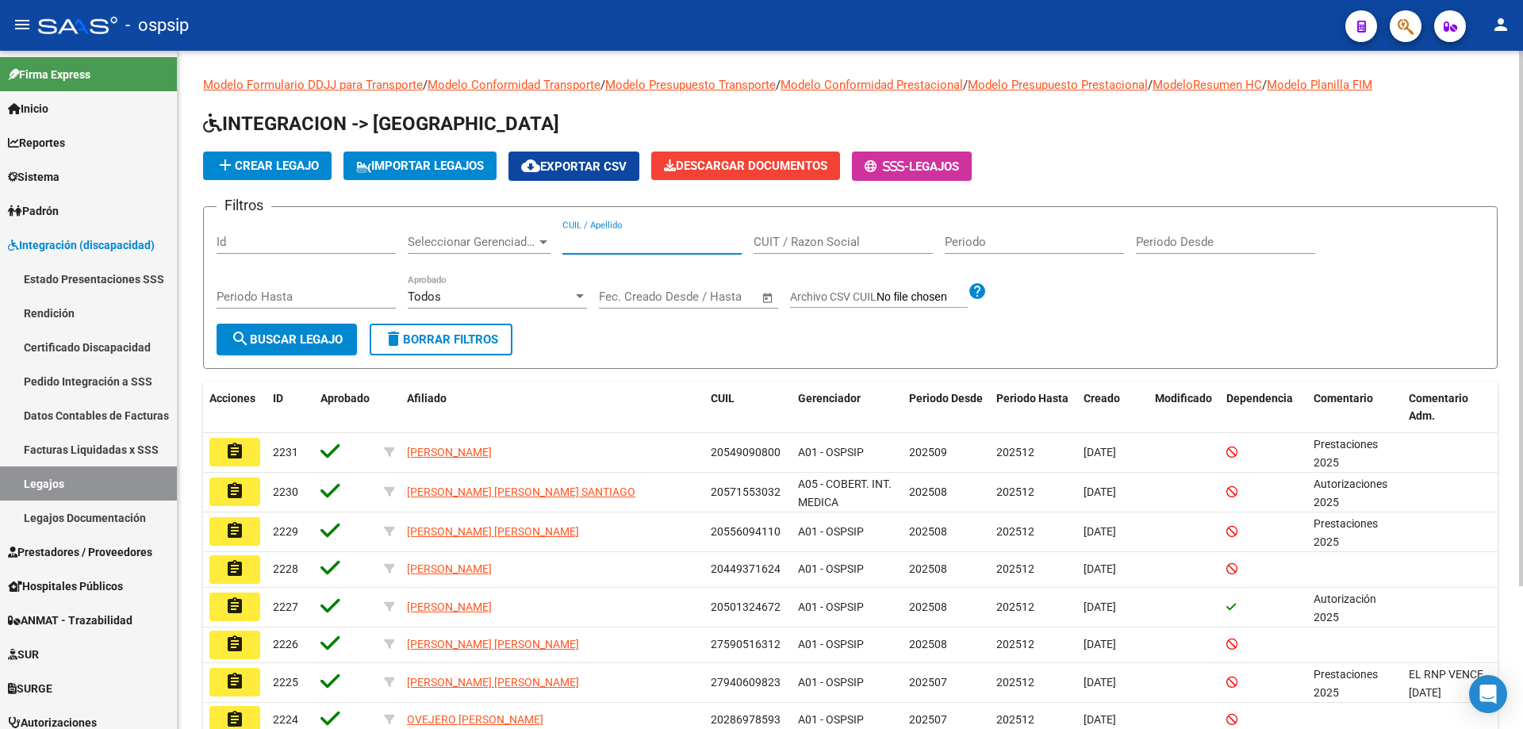
paste input "20557463691"
type input "20557463691"
click at [282, 340] on span "search Buscar Legajo" at bounding box center [287, 339] width 112 height 14
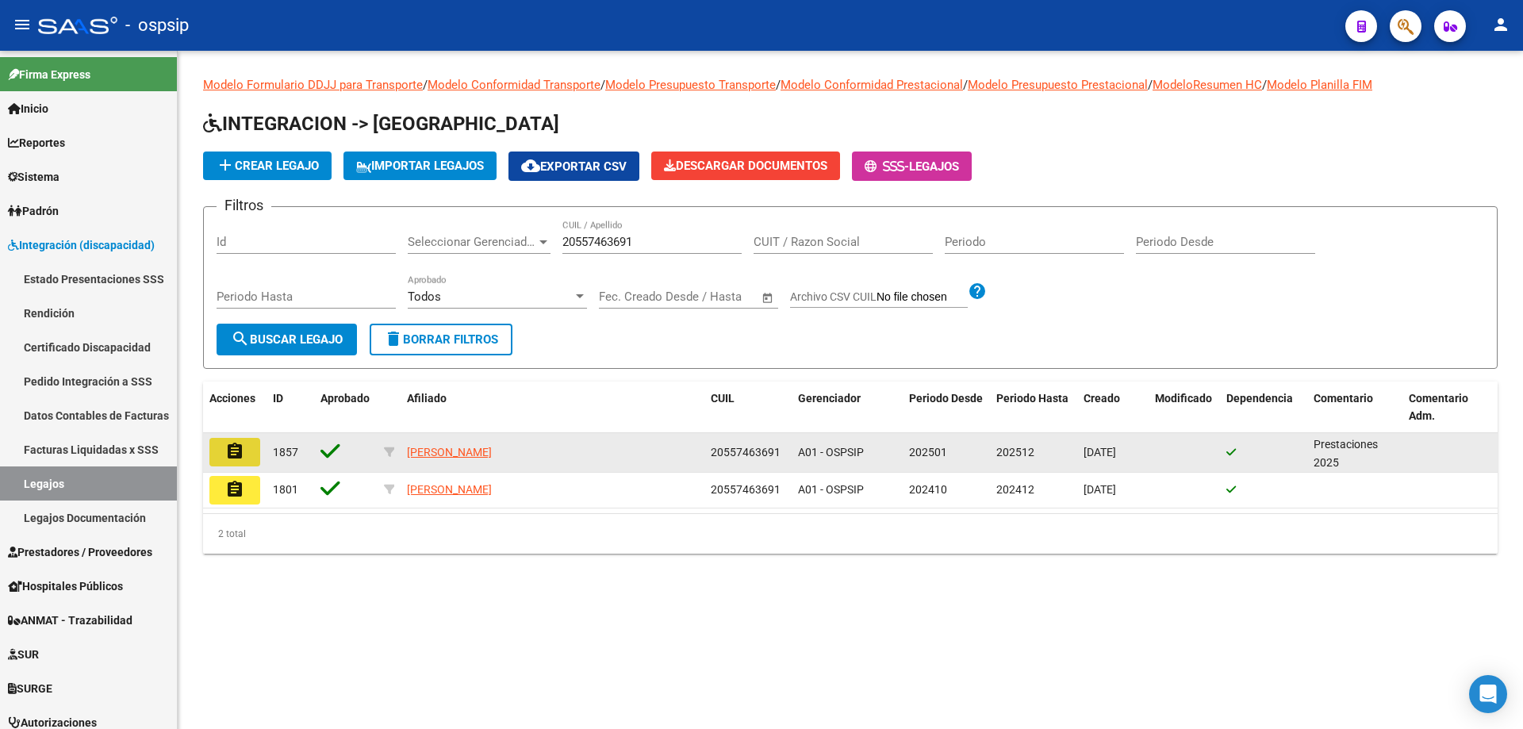
click at [242, 459] on mat-icon "assignment" at bounding box center [234, 451] width 19 height 19
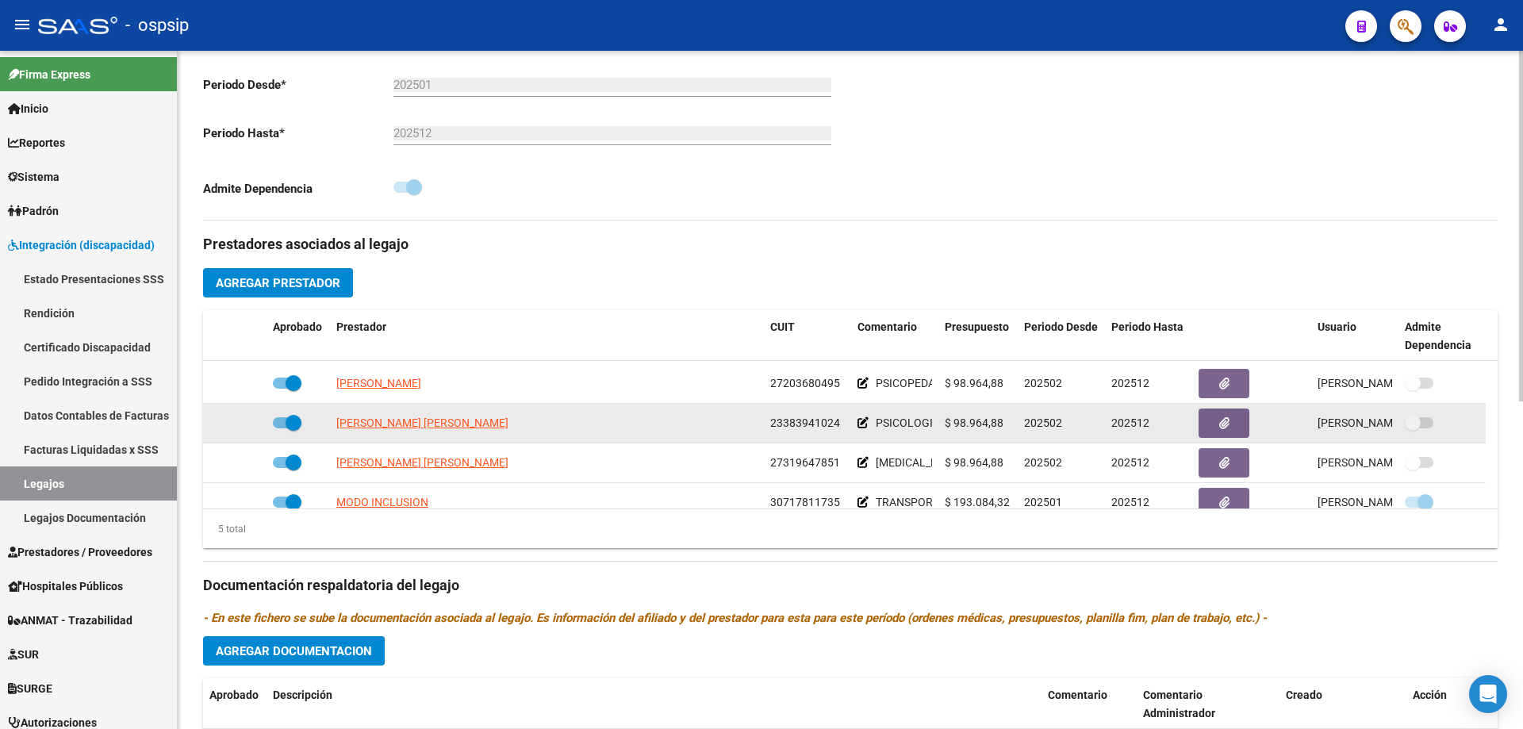
scroll to position [56, 0]
